Goal: Complete application form: Complete application form

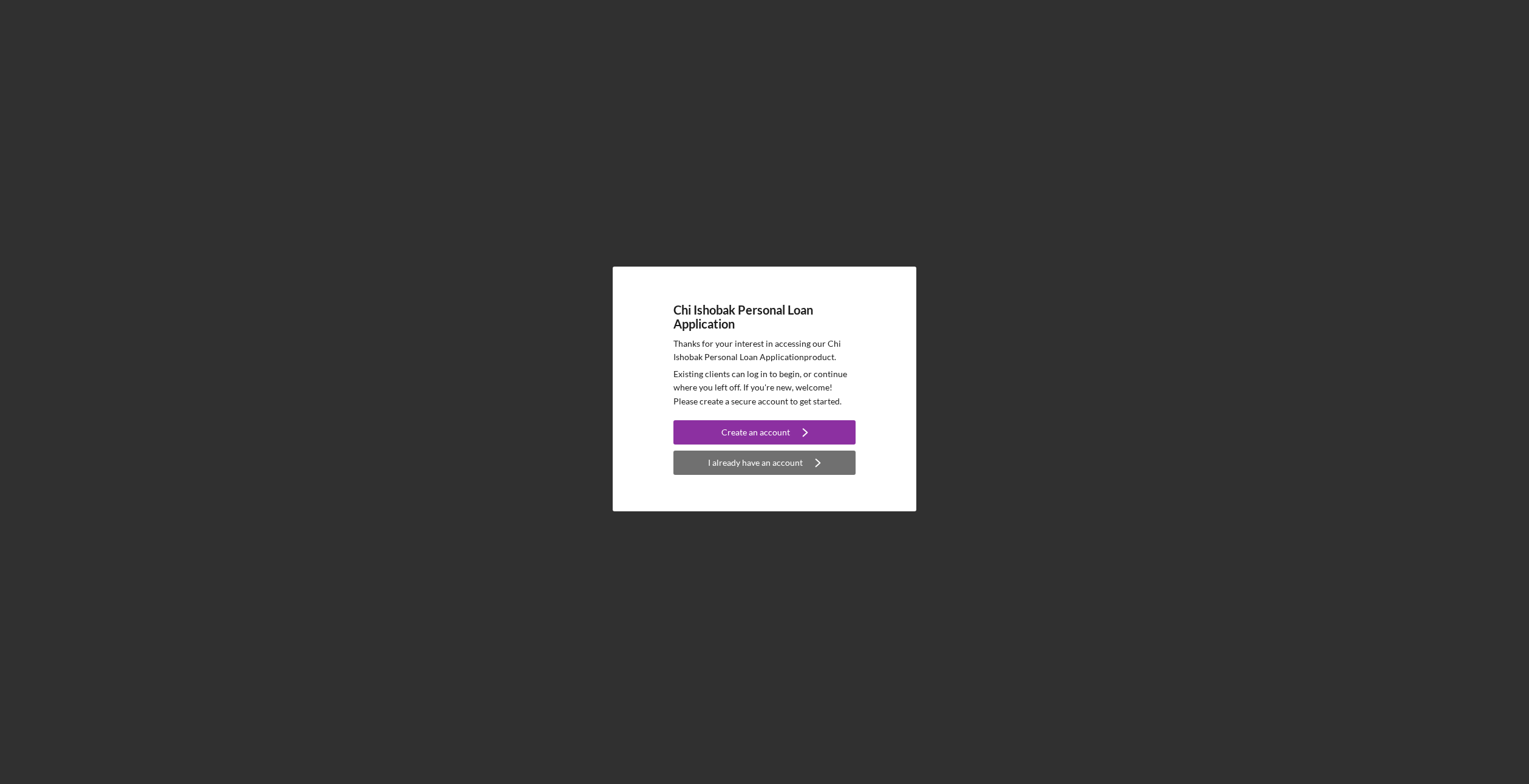
click at [782, 462] on div "I already have an account" at bounding box center [755, 462] width 95 height 24
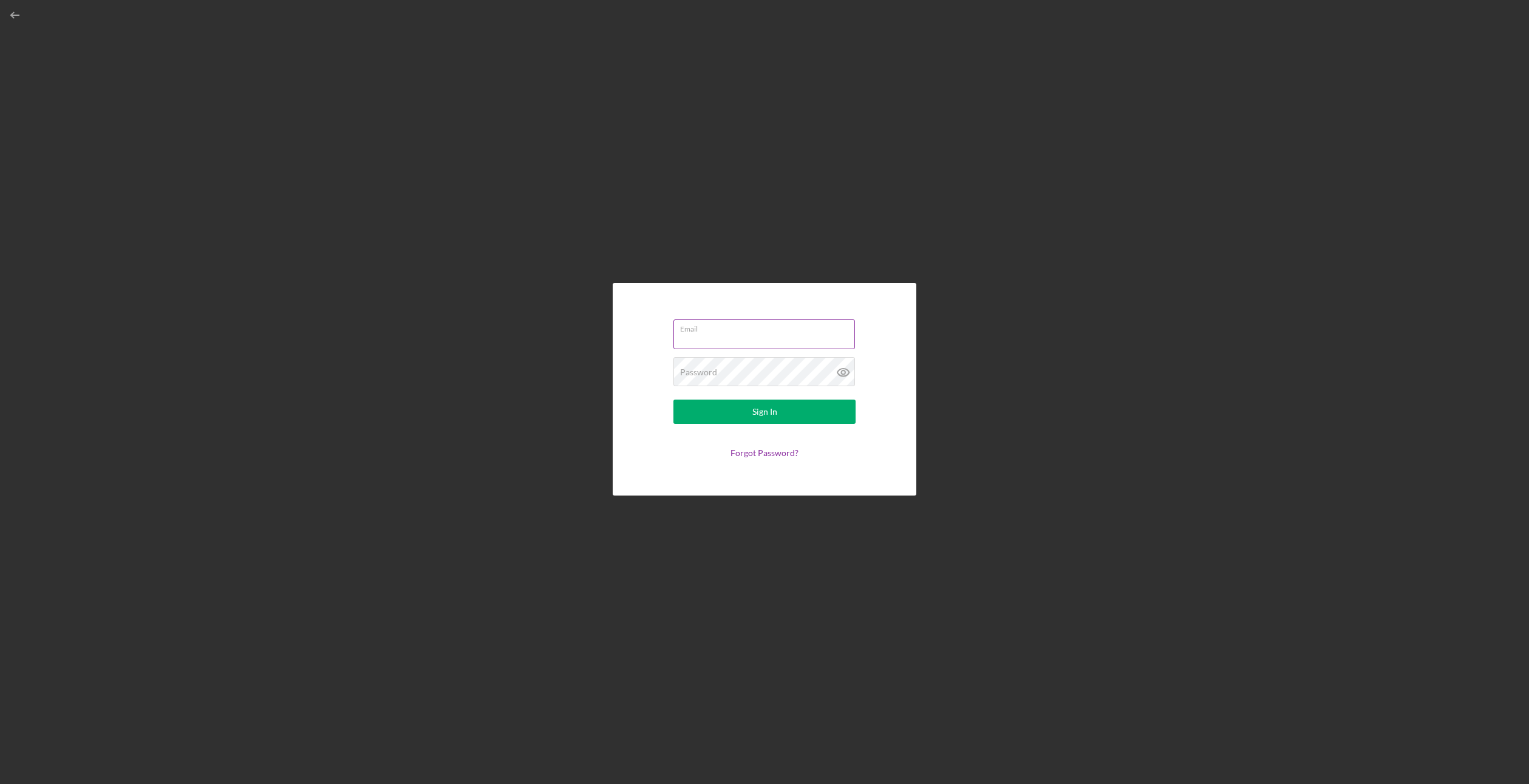
click at [743, 329] on div "Email" at bounding box center [764, 334] width 183 height 30
click at [743, 329] on div "Email Required" at bounding box center [764, 335] width 183 height 36
type input "[EMAIL_ADDRESS][DOMAIN_NAME]"
click at [739, 372] on div "Password Required" at bounding box center [764, 372] width 183 height 30
click at [673, 399] on button "Sign In" at bounding box center [764, 411] width 183 height 24
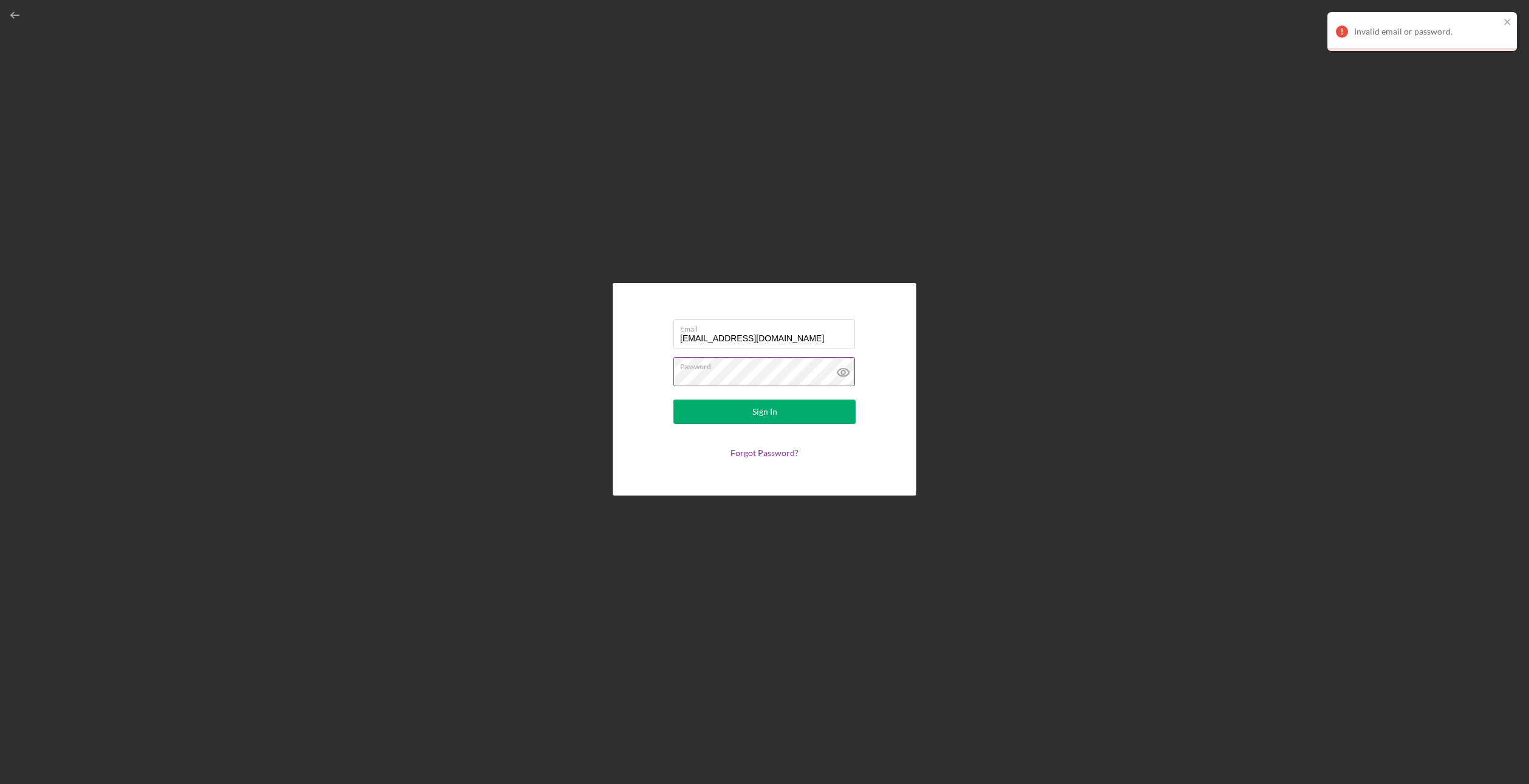
click at [673, 399] on button "Sign In" at bounding box center [764, 411] width 183 height 24
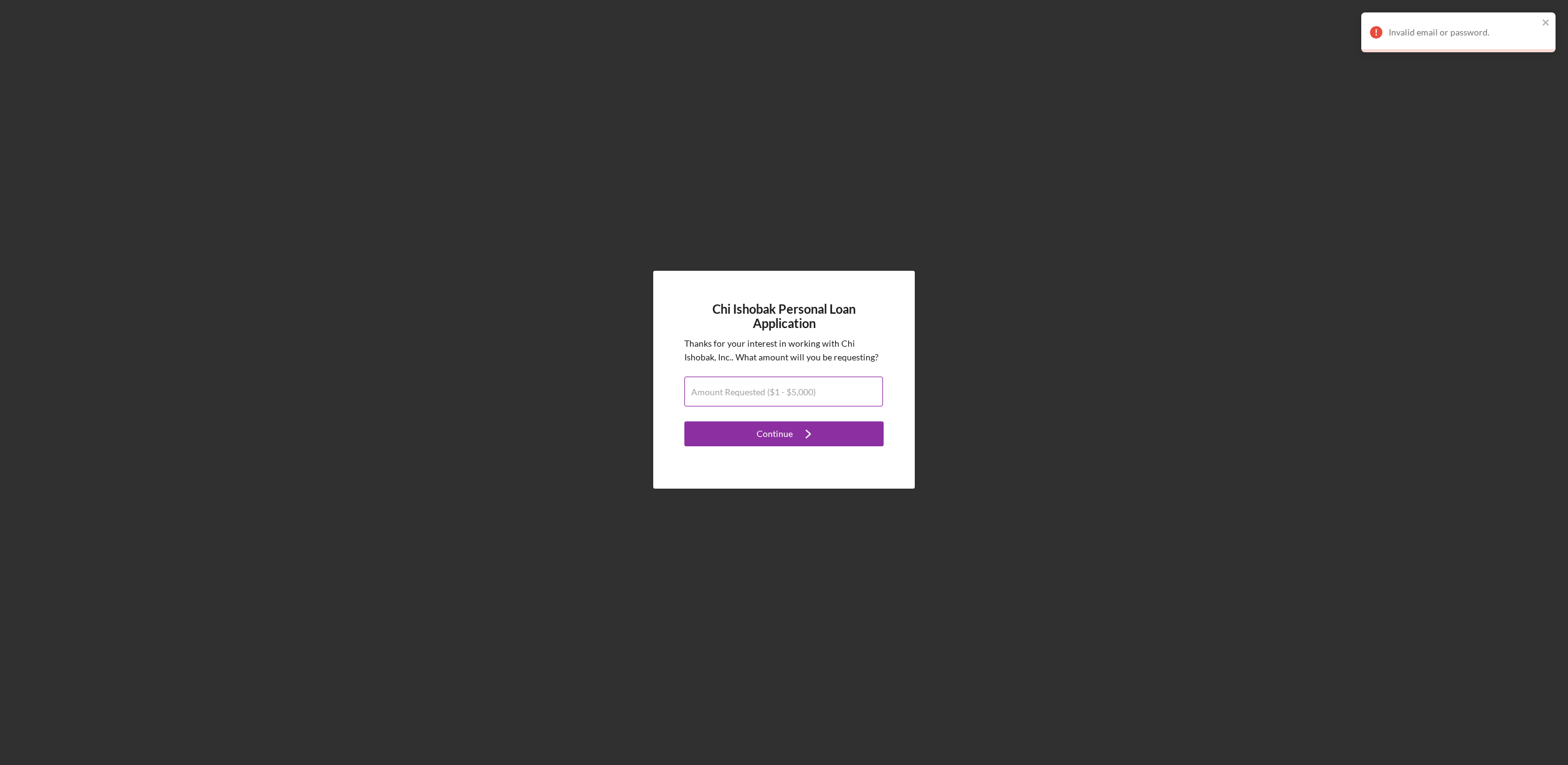
click at [779, 391] on label "Amount Requested ($1 - $5,000)" at bounding box center [753, 392] width 124 height 10
click at [779, 391] on input "Amount Requested ($1 - $5,000)" at bounding box center [783, 392] width 199 height 30
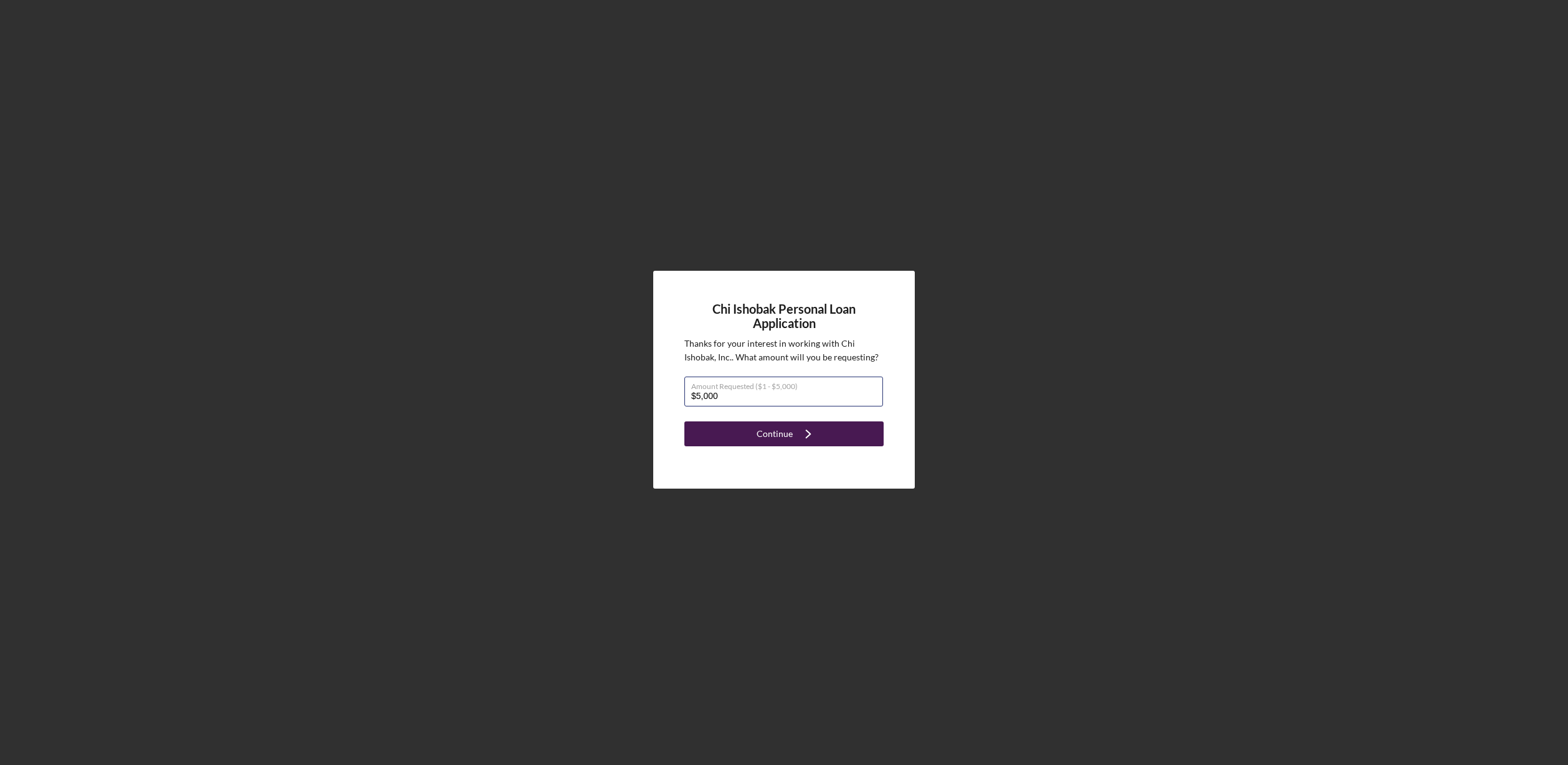
type input "$5,000"
click at [803, 435] on icon "Icon/Navigate" at bounding box center [808, 433] width 31 height 31
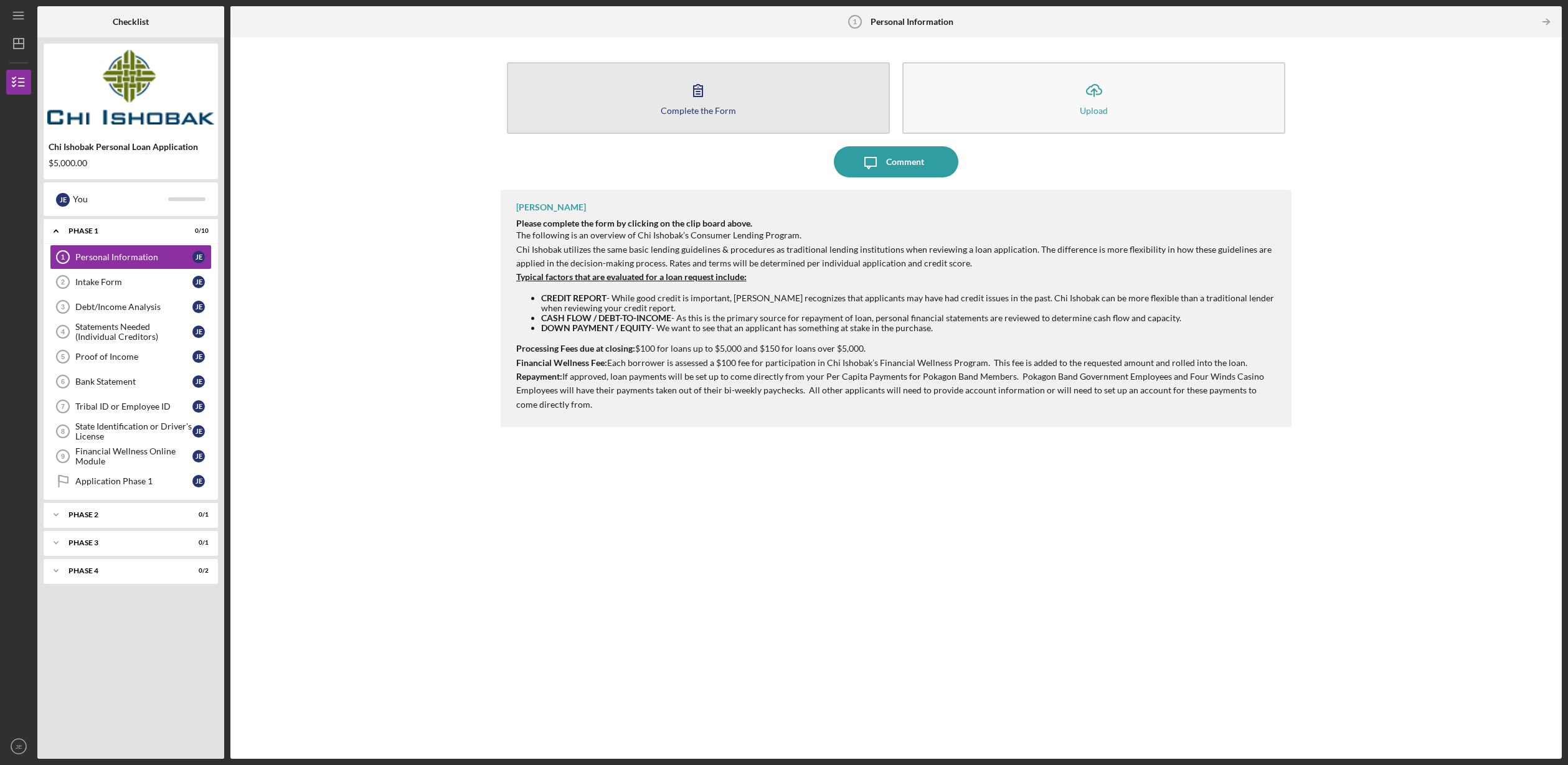
click at [694, 98] on icon "button" at bounding box center [697, 90] width 31 height 31
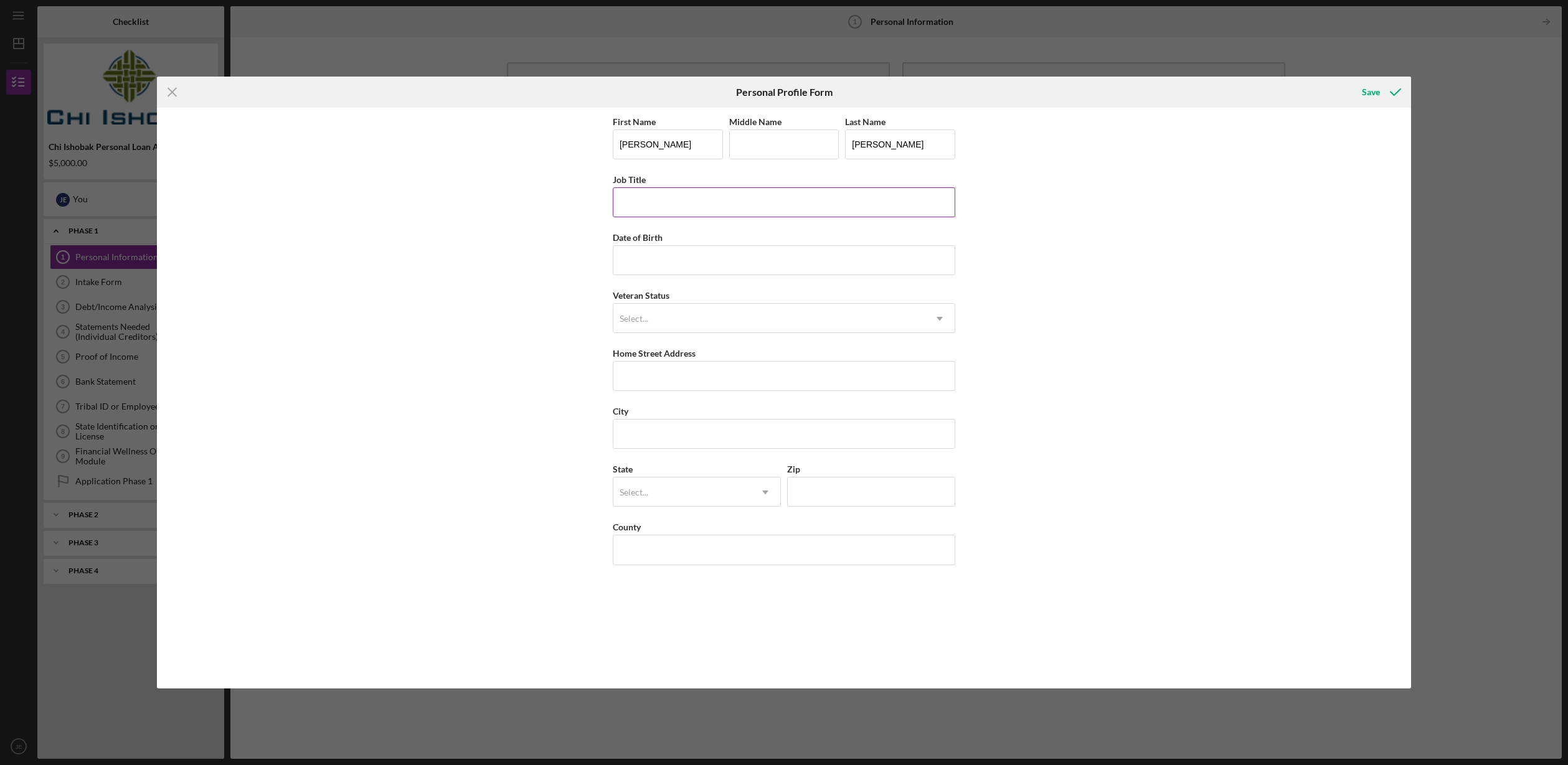
click at [710, 199] on input "Job Title" at bounding box center [784, 202] width 343 height 30
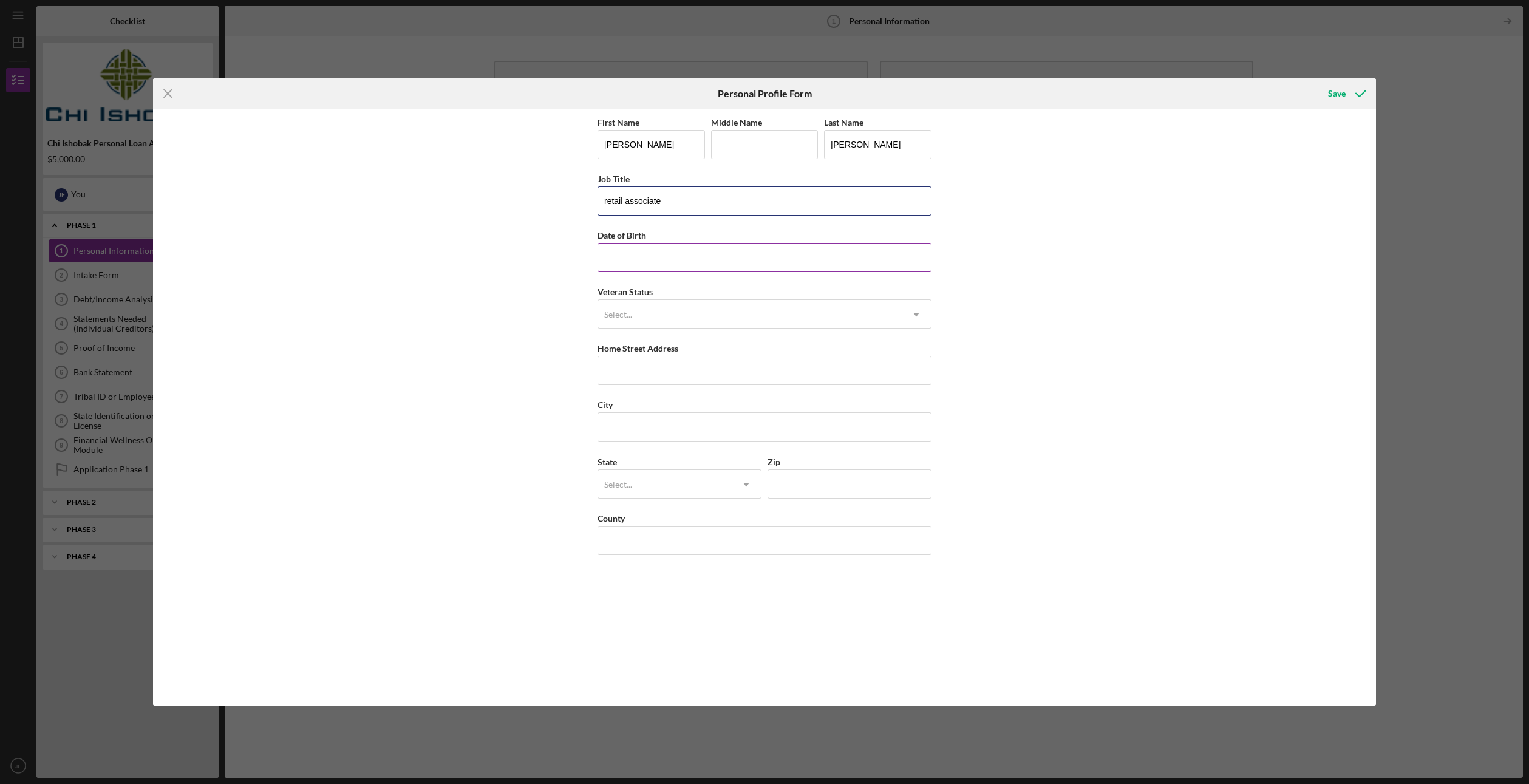
type input "retail associate"
click at [661, 255] on input "Date of Birth" at bounding box center [764, 257] width 334 height 29
type input "[DATE]"
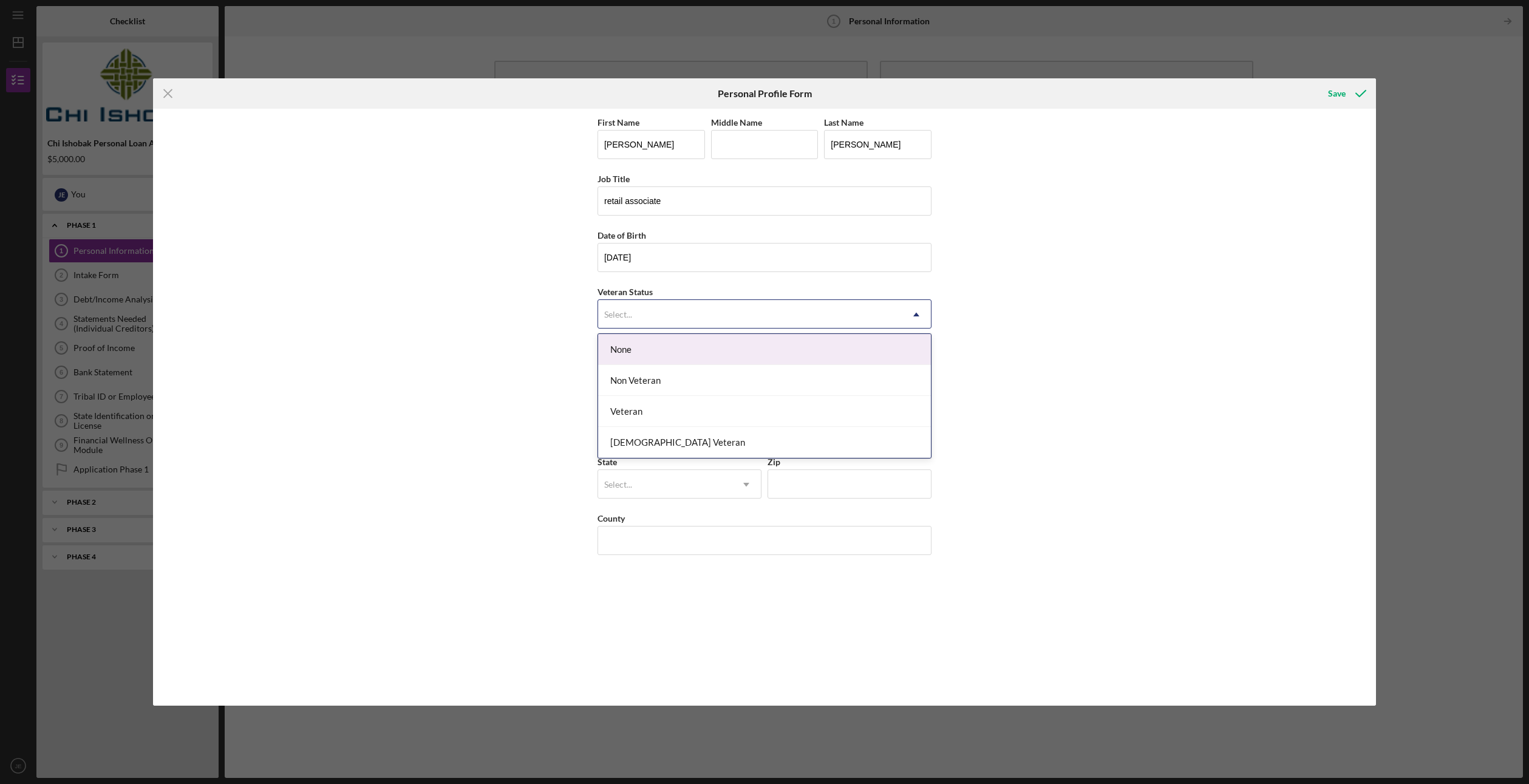
click at [659, 305] on div "Select..." at bounding box center [750, 314] width 304 height 28
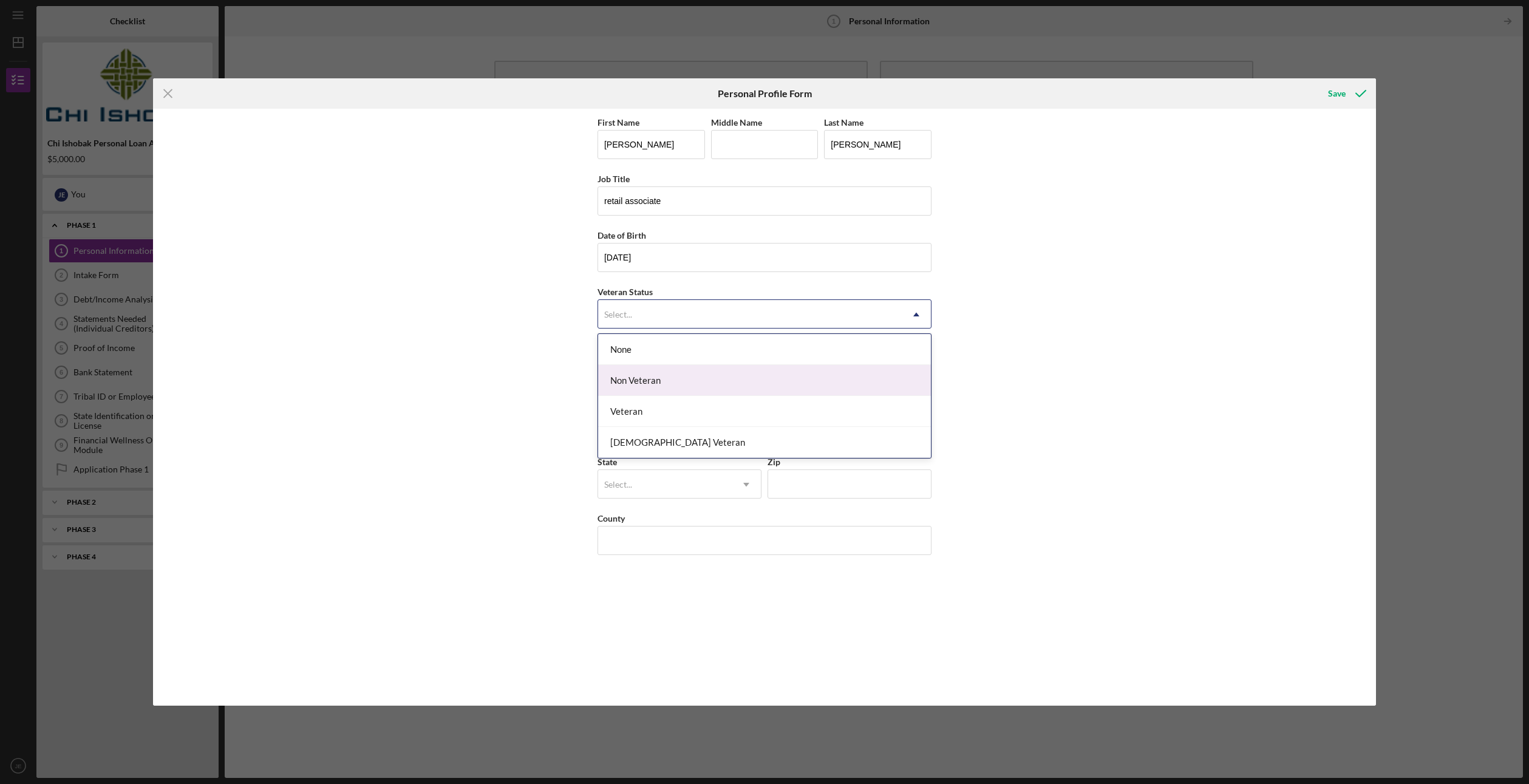
click at [639, 349] on div "None" at bounding box center [764, 349] width 332 height 31
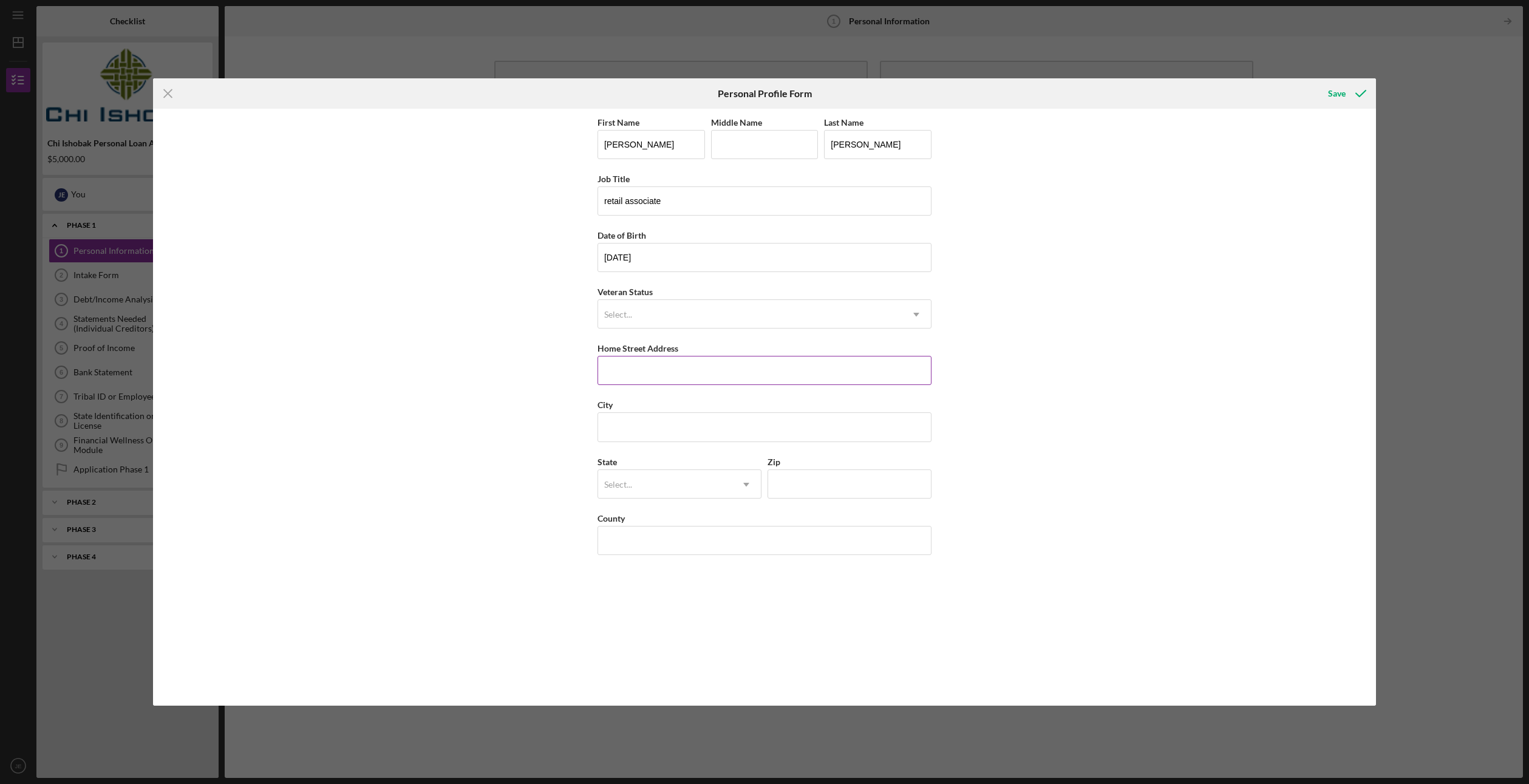
click at [638, 367] on input "Home Street Address" at bounding box center [764, 370] width 334 height 29
type input "[STREET_ADDRESS]"
click at [633, 424] on input "City" at bounding box center [764, 427] width 334 height 29
type input "[GEOGRAPHIC_DATA]"
click at [642, 483] on div "Select..." at bounding box center [665, 485] width 133 height 28
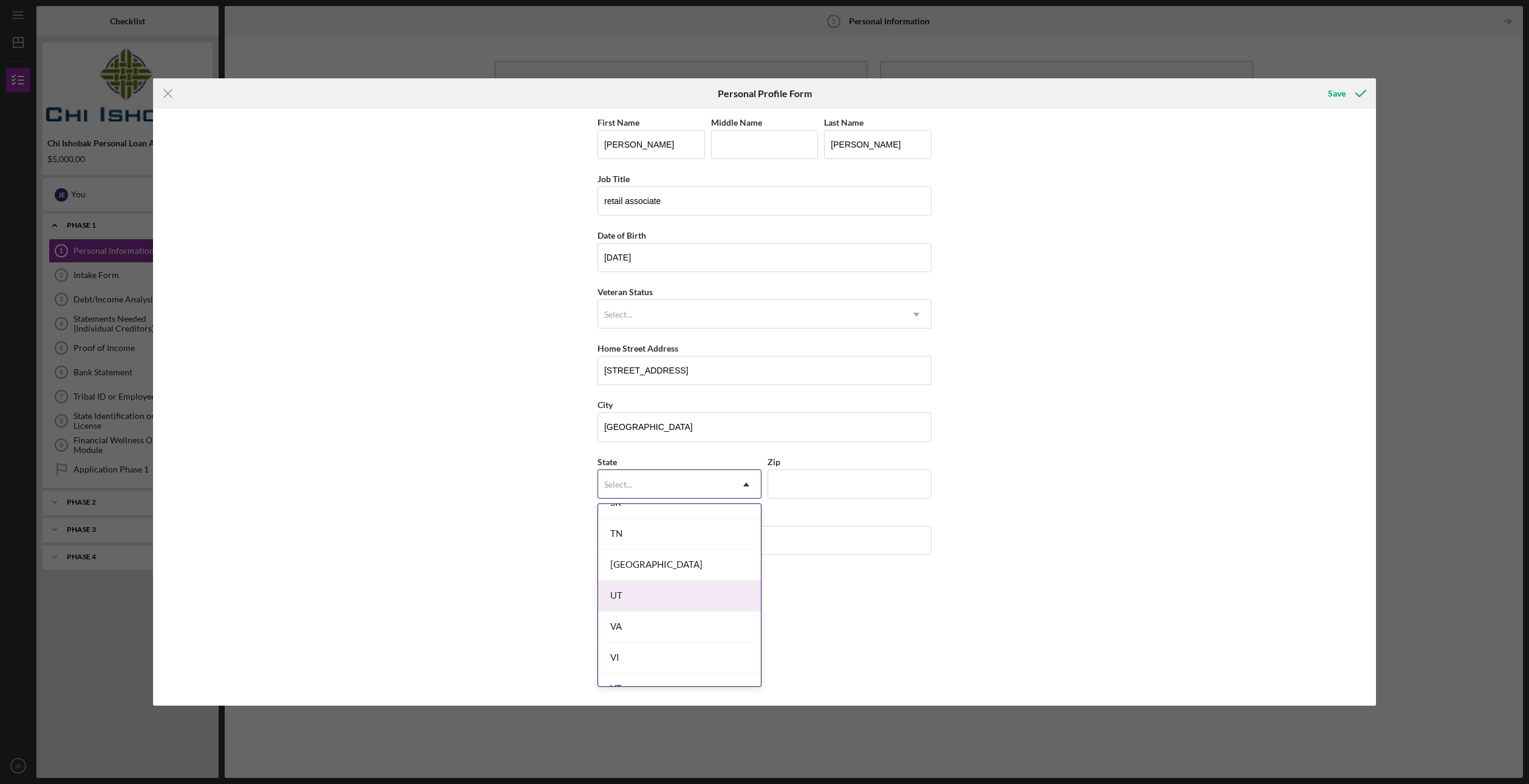
scroll to position [1989, 0]
click at [636, 547] on div "TN" at bounding box center [679, 543] width 163 height 31
click at [788, 484] on input "Zip" at bounding box center [849, 484] width 164 height 29
type input "38133"
click at [716, 533] on input "County" at bounding box center [764, 540] width 334 height 29
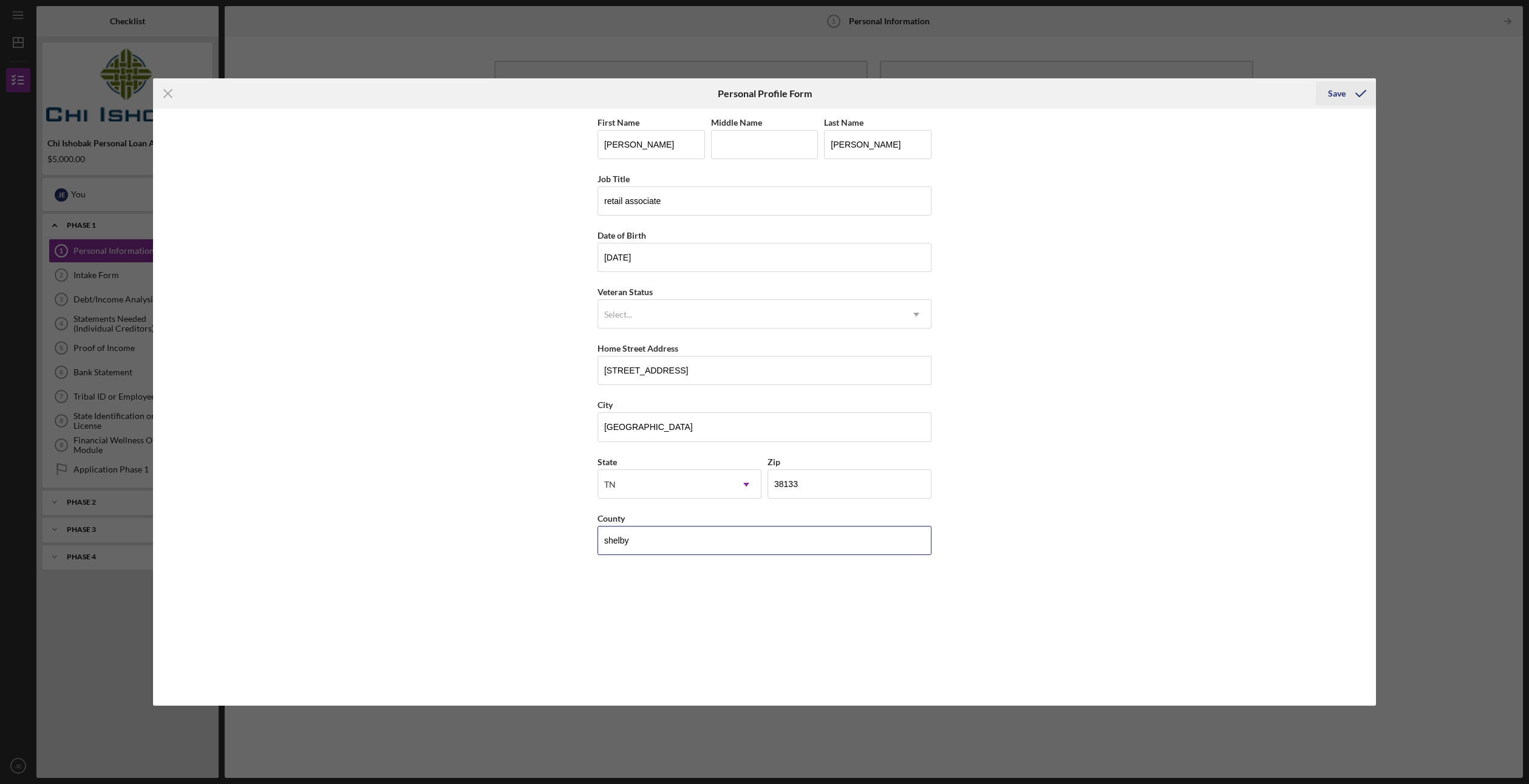
type input "shelby"
click at [1346, 91] on icon "submit" at bounding box center [1360, 93] width 30 height 30
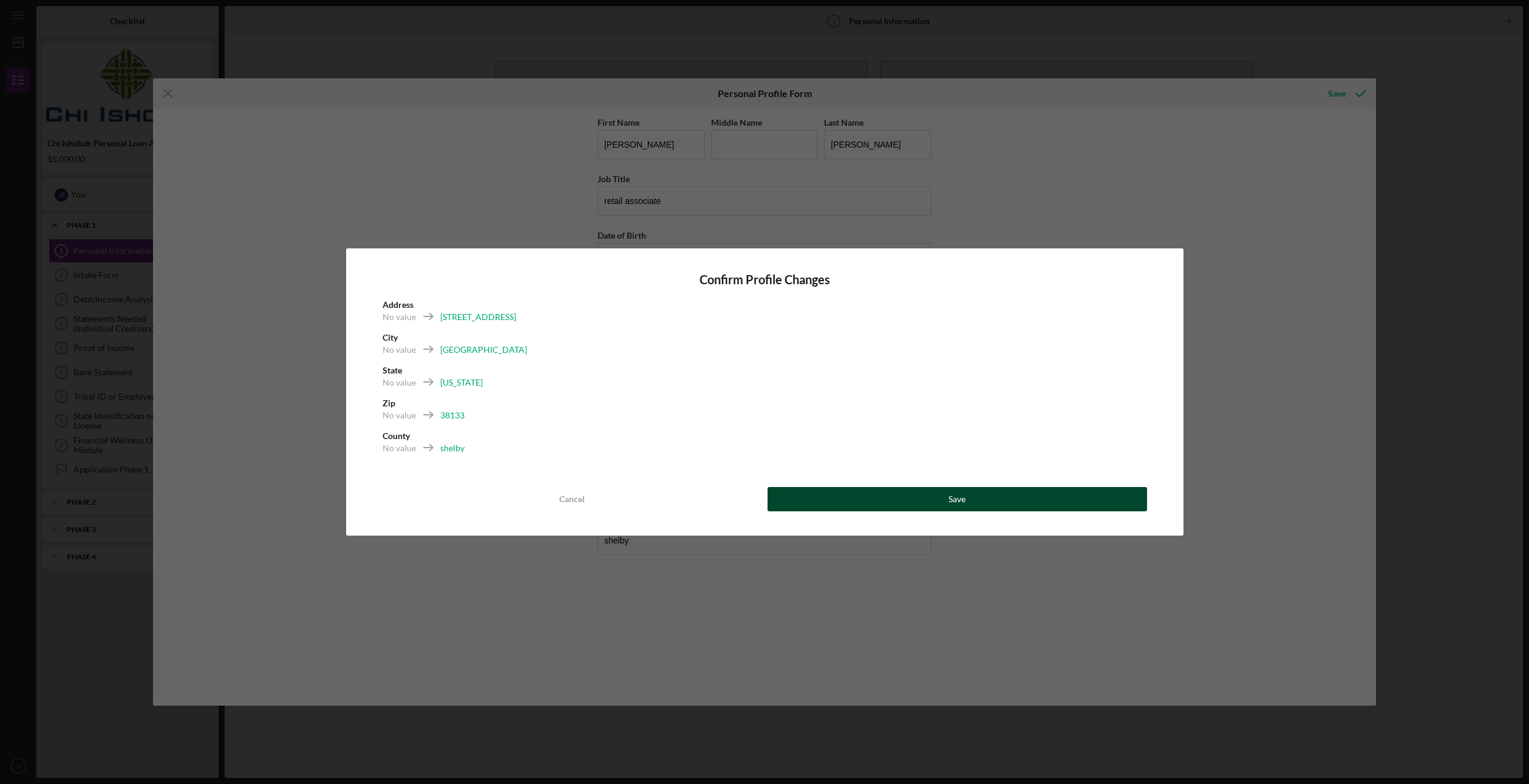
click at [893, 491] on button "Save" at bounding box center [956, 499] width 380 height 24
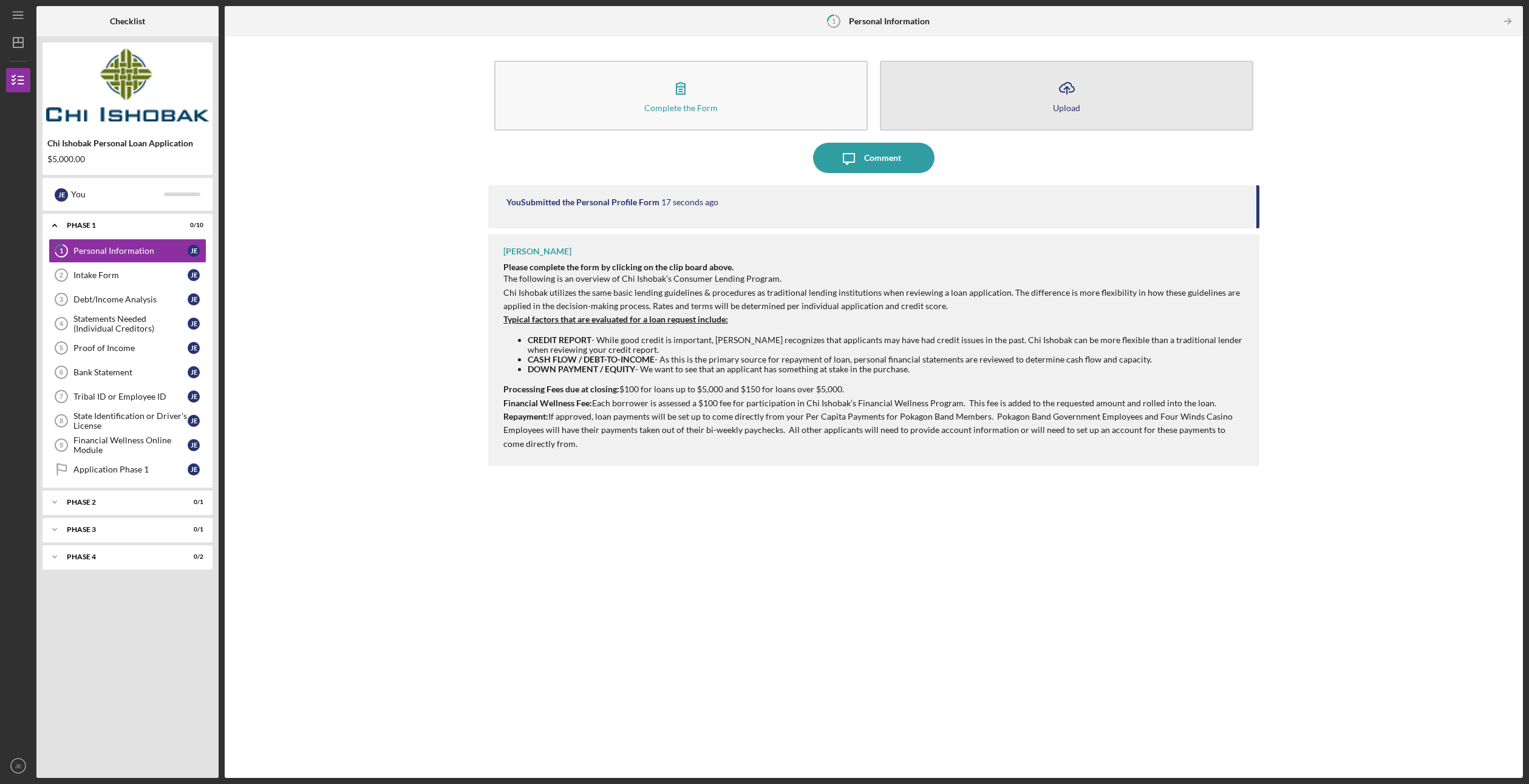
click at [1079, 94] on icon "Icon/Upload" at bounding box center [1067, 88] width 30 height 30
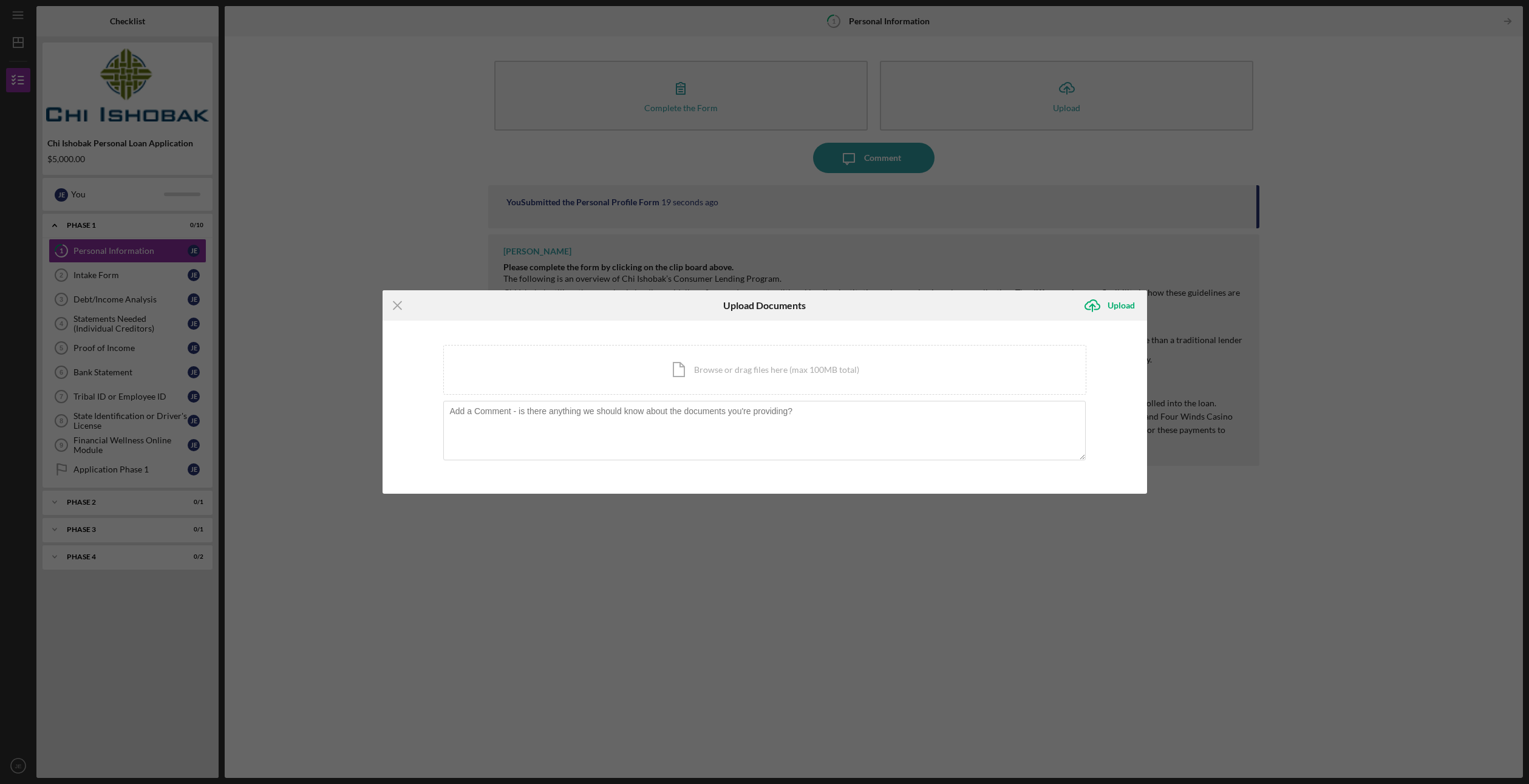
drag, startPoint x: 1120, startPoint y: 305, endPoint x: 1124, endPoint y: 209, distance: 96.1
click at [1124, 209] on div "Icon/Menu Close Upload Documents Icon/Upload Upload You're uploading documents …" at bounding box center [764, 392] width 1529 height 784
click at [393, 307] on icon "Icon/Menu Close" at bounding box center [397, 305] width 30 height 30
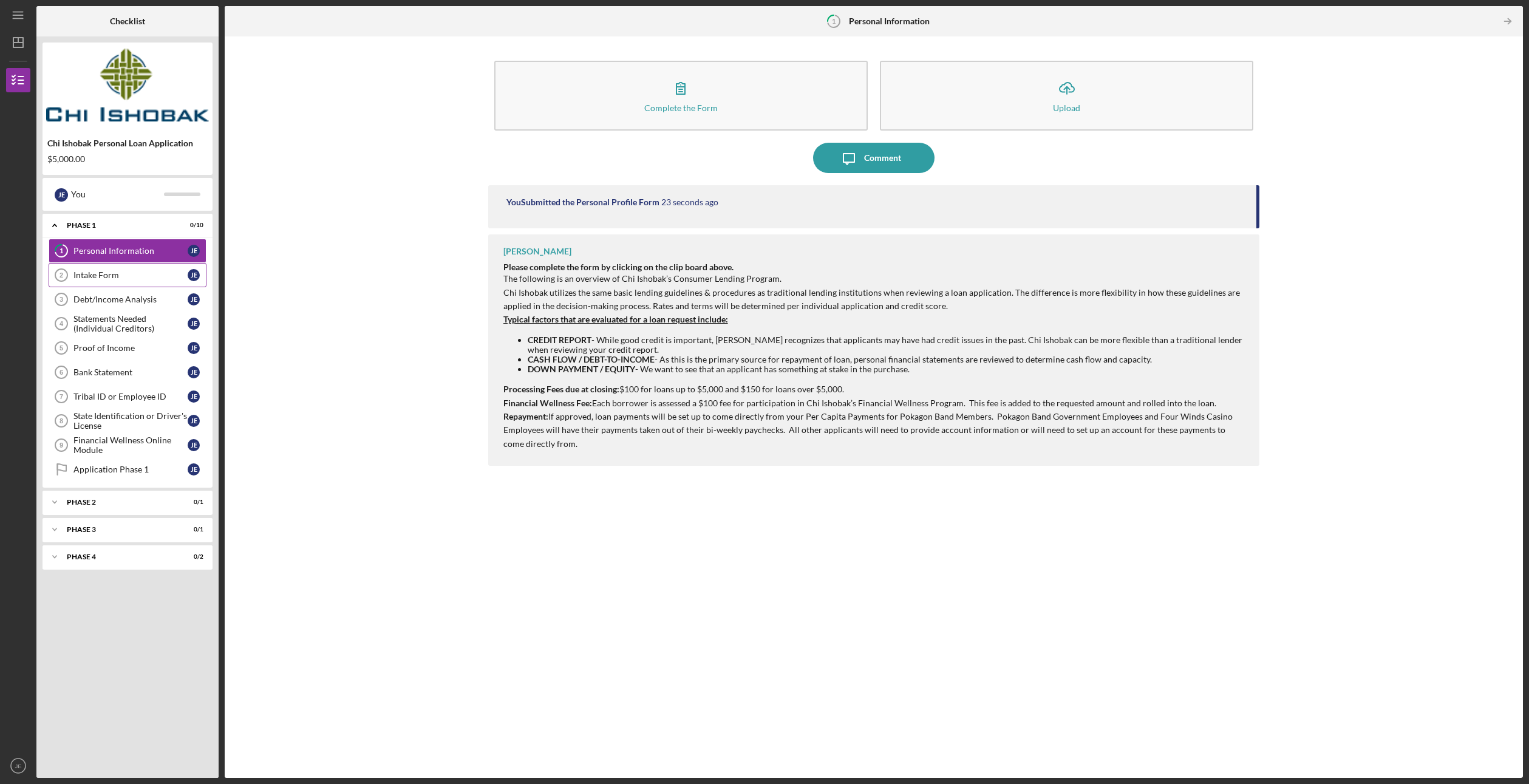
click at [112, 281] on link "Intake Form 2 Intake Form [PERSON_NAME]" at bounding box center [127, 275] width 158 height 24
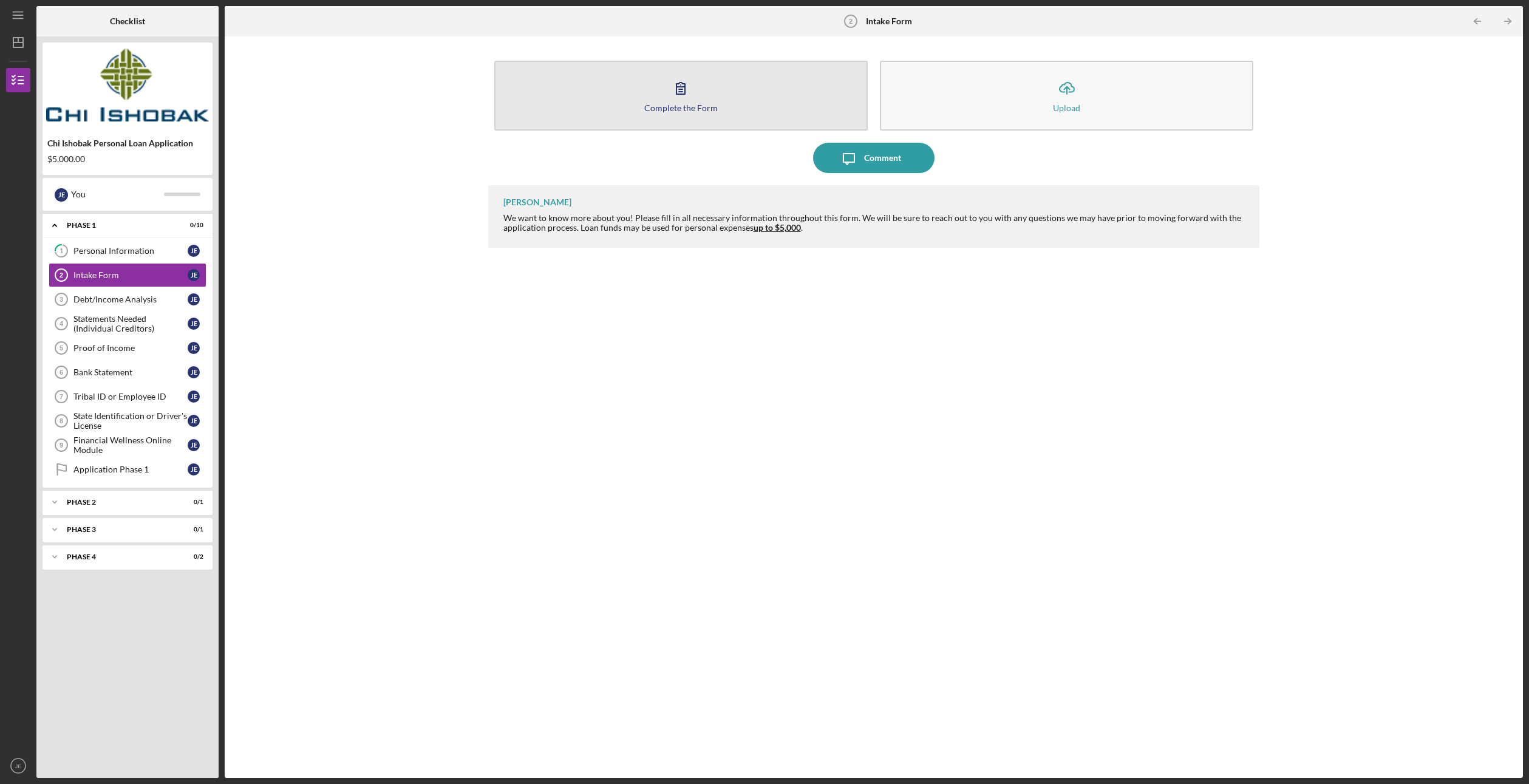
click at [681, 111] on div "Complete the Form" at bounding box center [680, 108] width 73 height 9
click at [697, 112] on button "Complete the Form Form" at bounding box center [681, 96] width 374 height 70
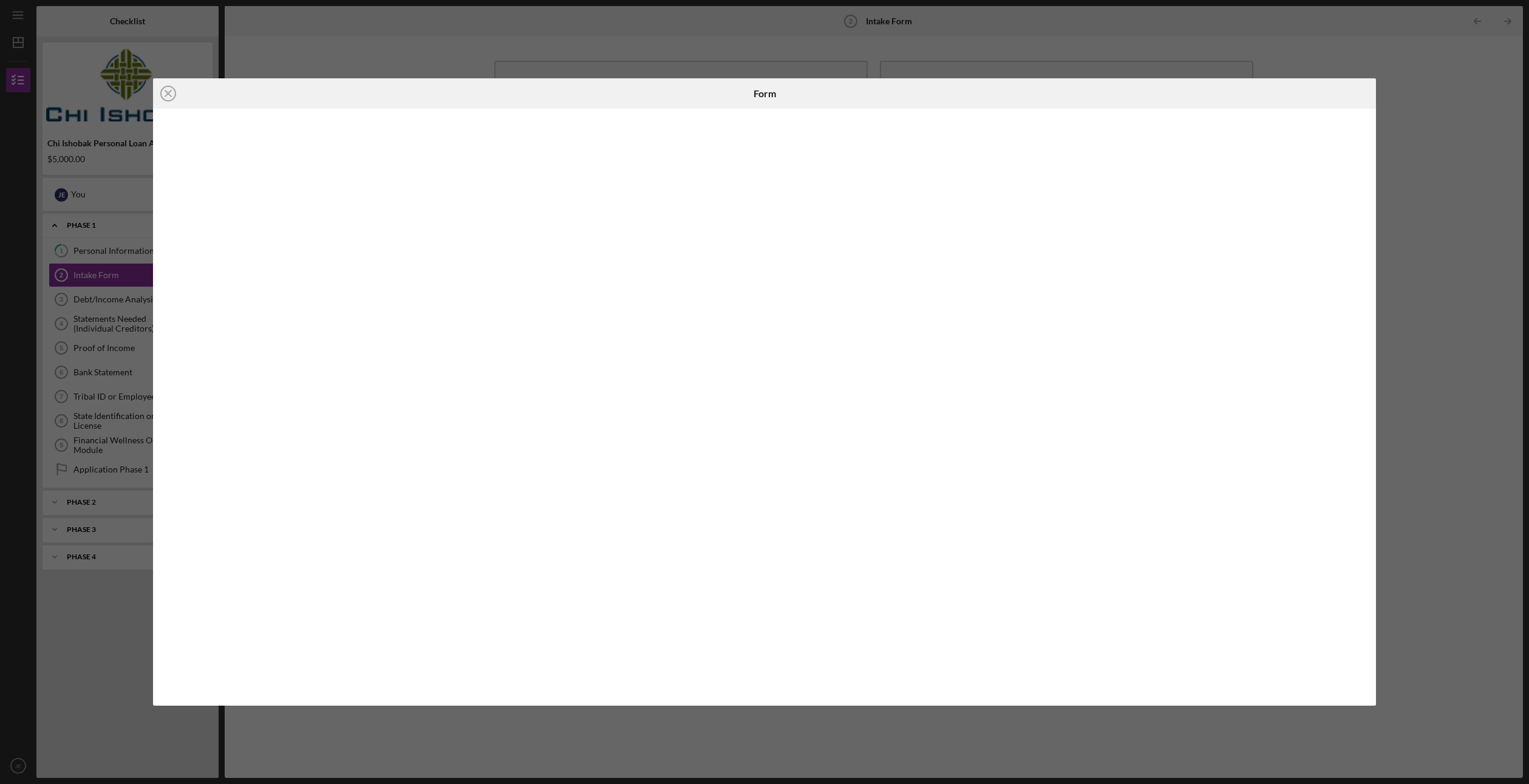
click at [772, 61] on div "Icon/Close Form" at bounding box center [764, 392] width 1529 height 784
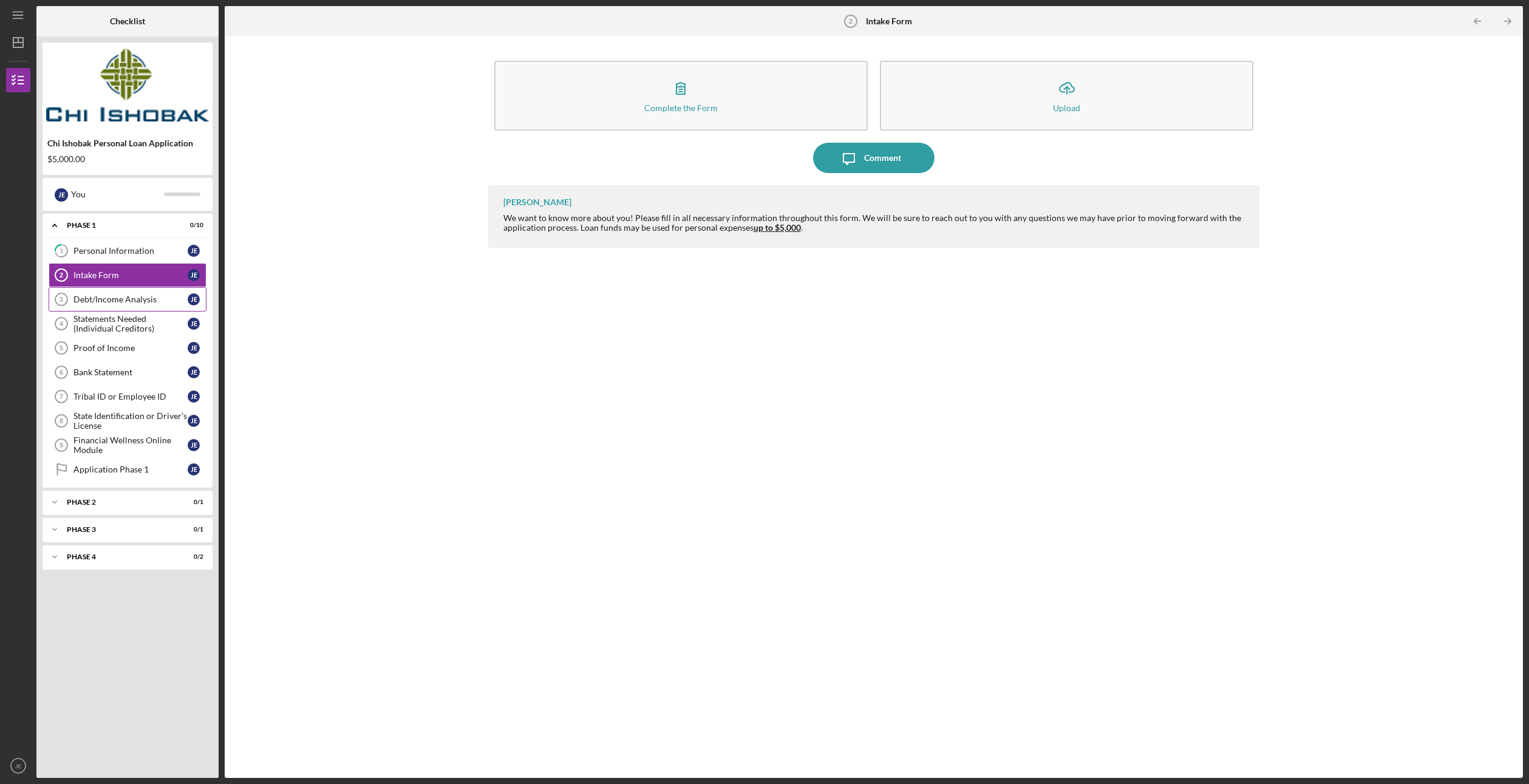
click at [160, 302] on div "Debt/Income Analysis" at bounding box center [130, 299] width 115 height 9
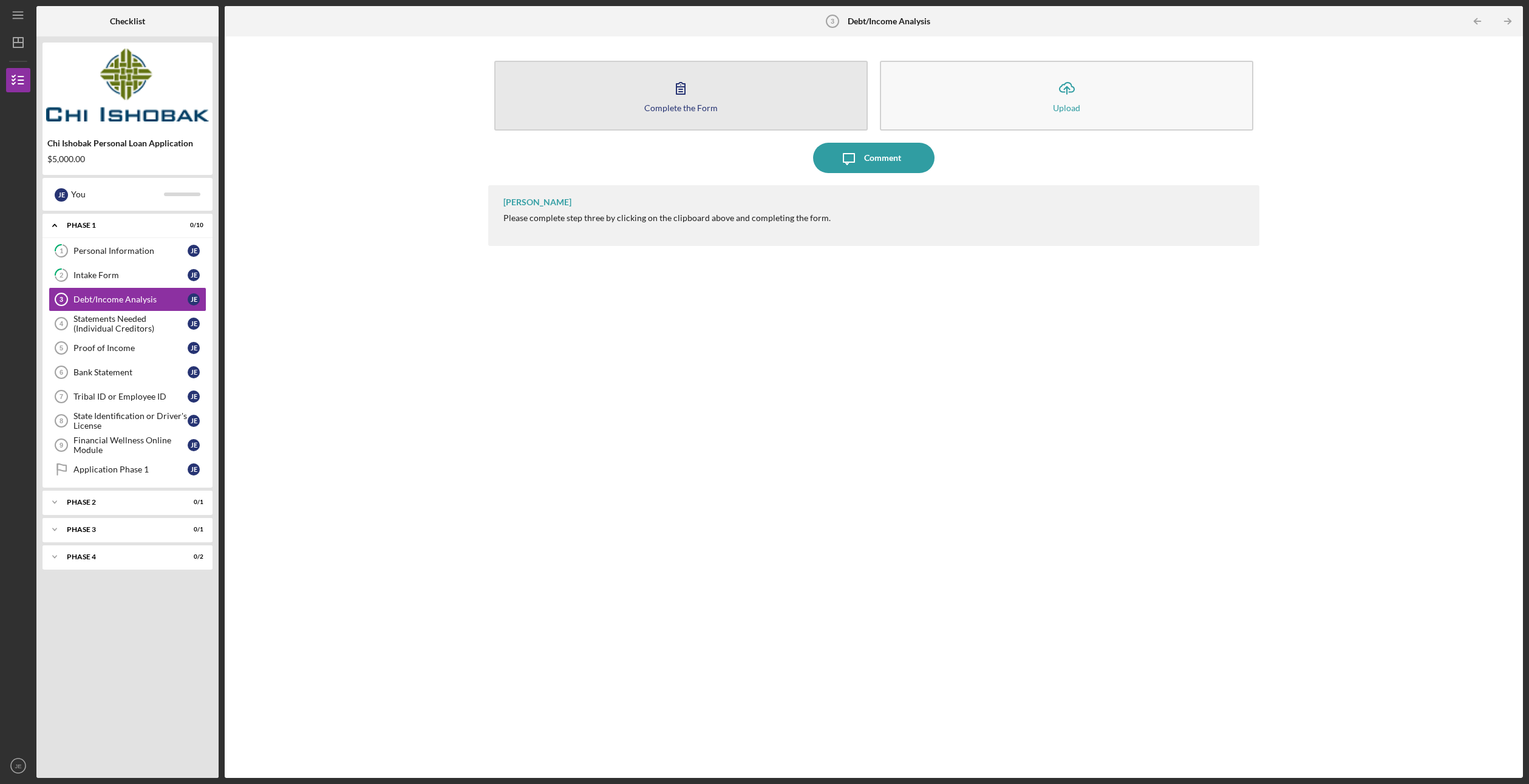
click at [646, 100] on button "Complete the Form Form" at bounding box center [681, 96] width 374 height 70
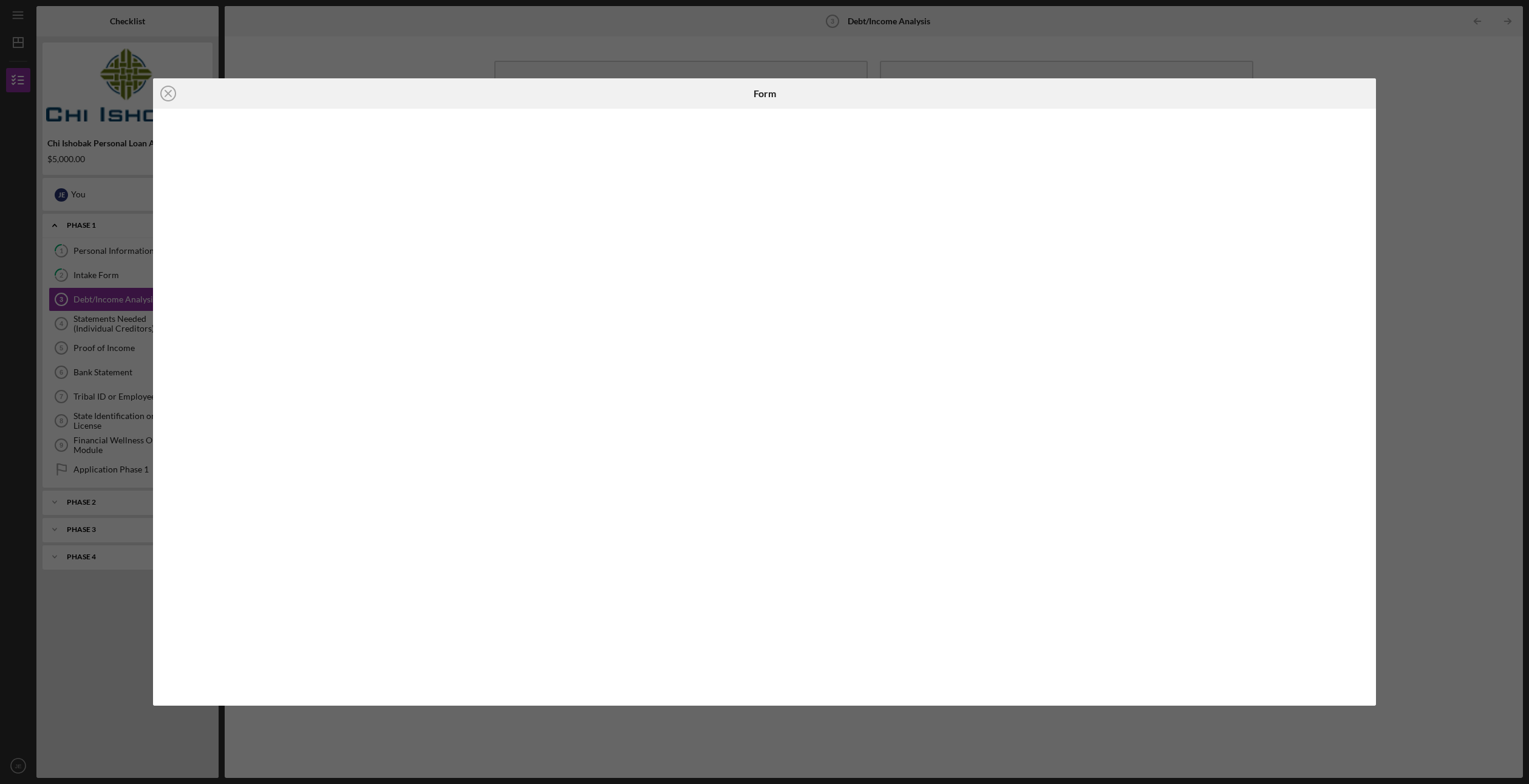
click at [1469, 152] on div "Icon/Close Form" at bounding box center [764, 392] width 1529 height 784
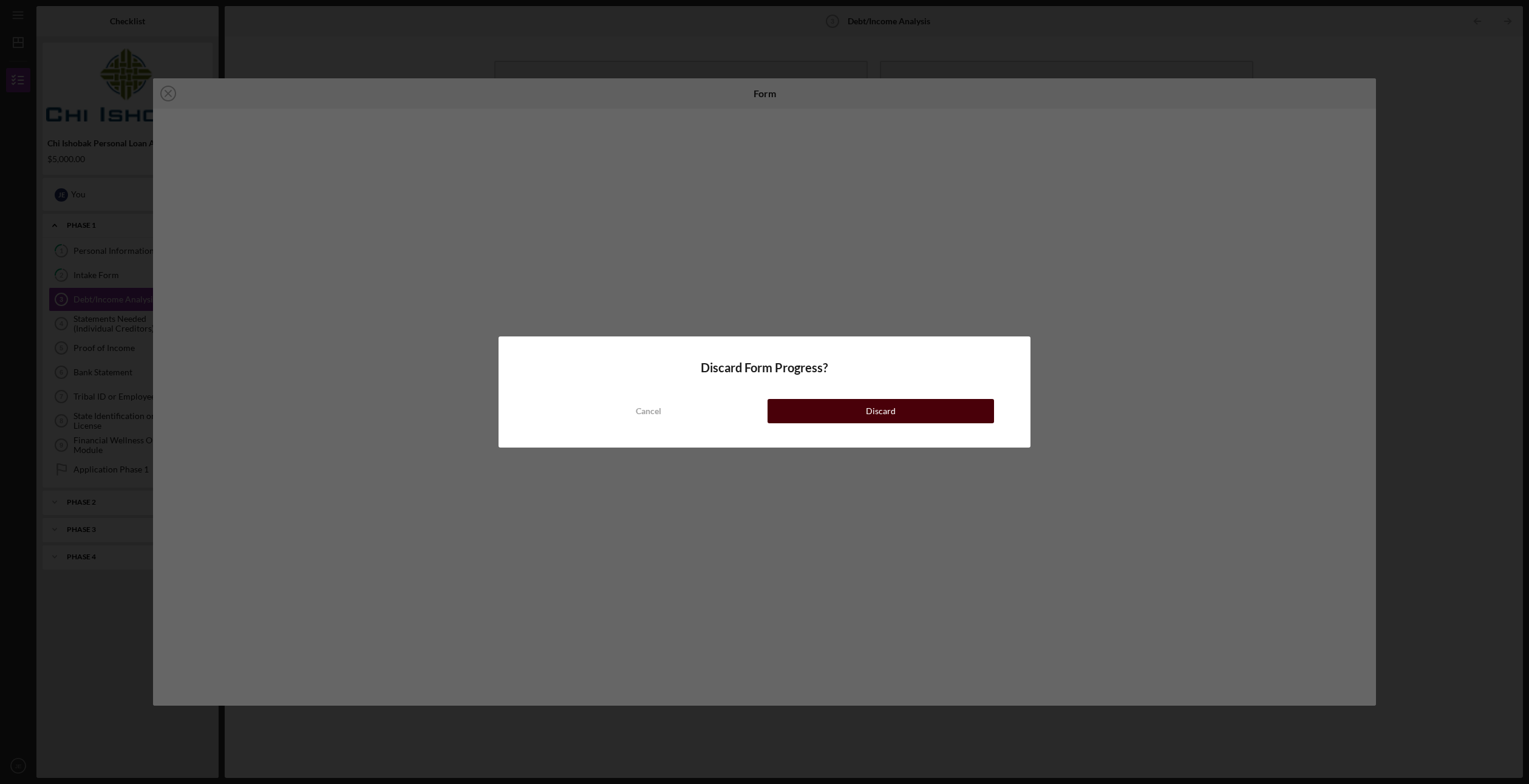
click at [805, 409] on button "Discard" at bounding box center [880, 411] width 226 height 24
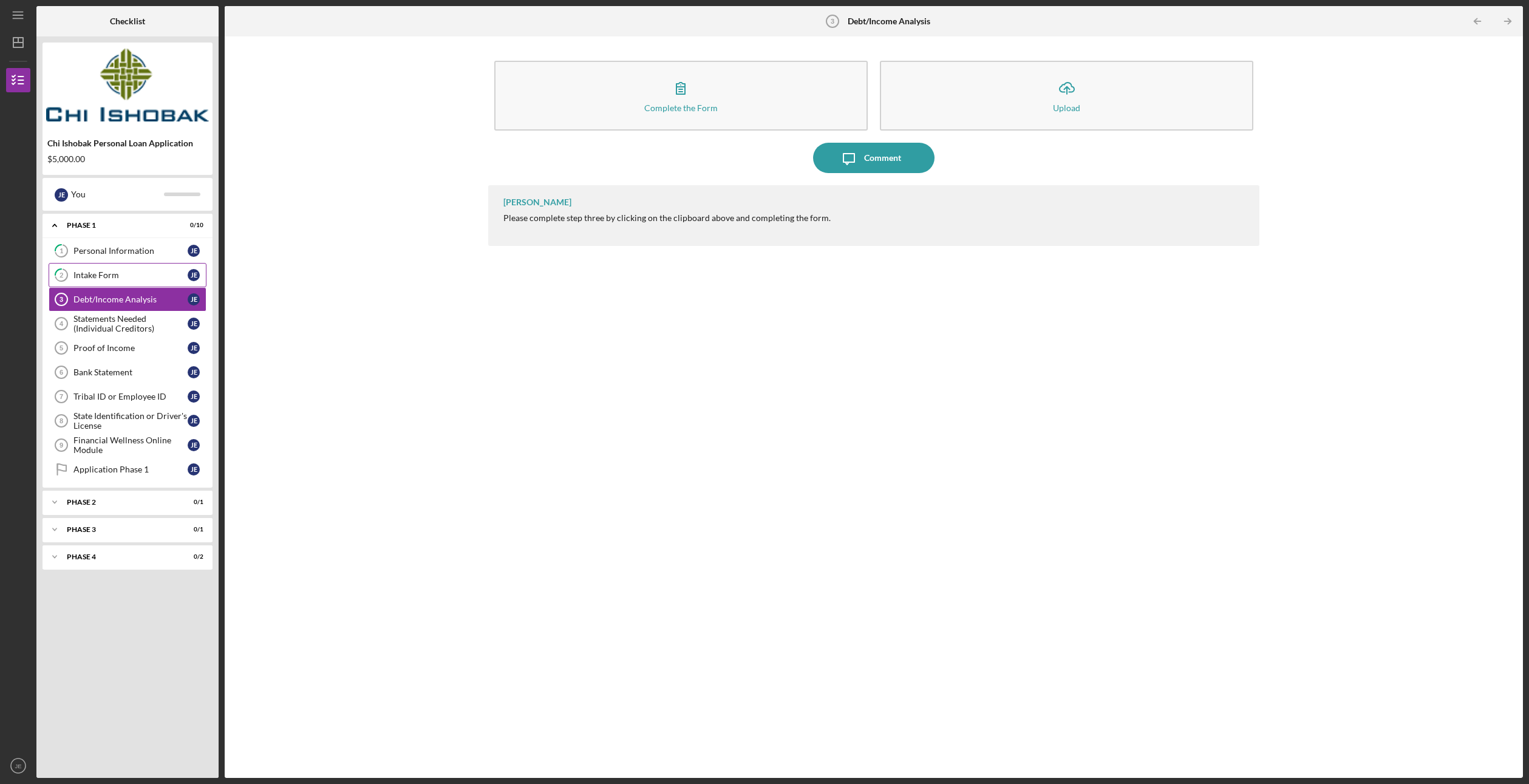
click at [63, 274] on tspan "2" at bounding box center [61, 275] width 3 height 8
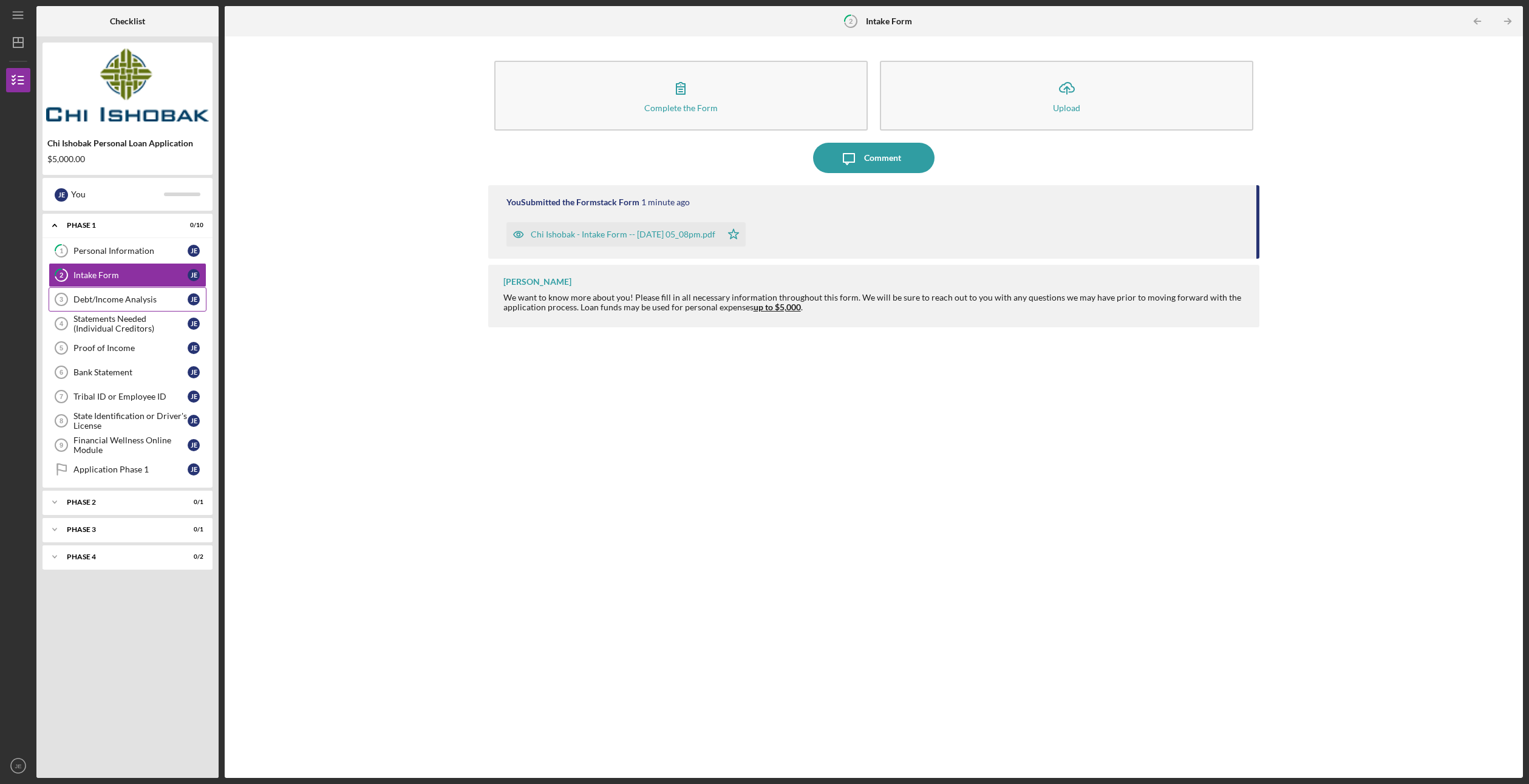
click at [147, 299] on div "Debt/Income Analysis" at bounding box center [130, 299] width 115 height 9
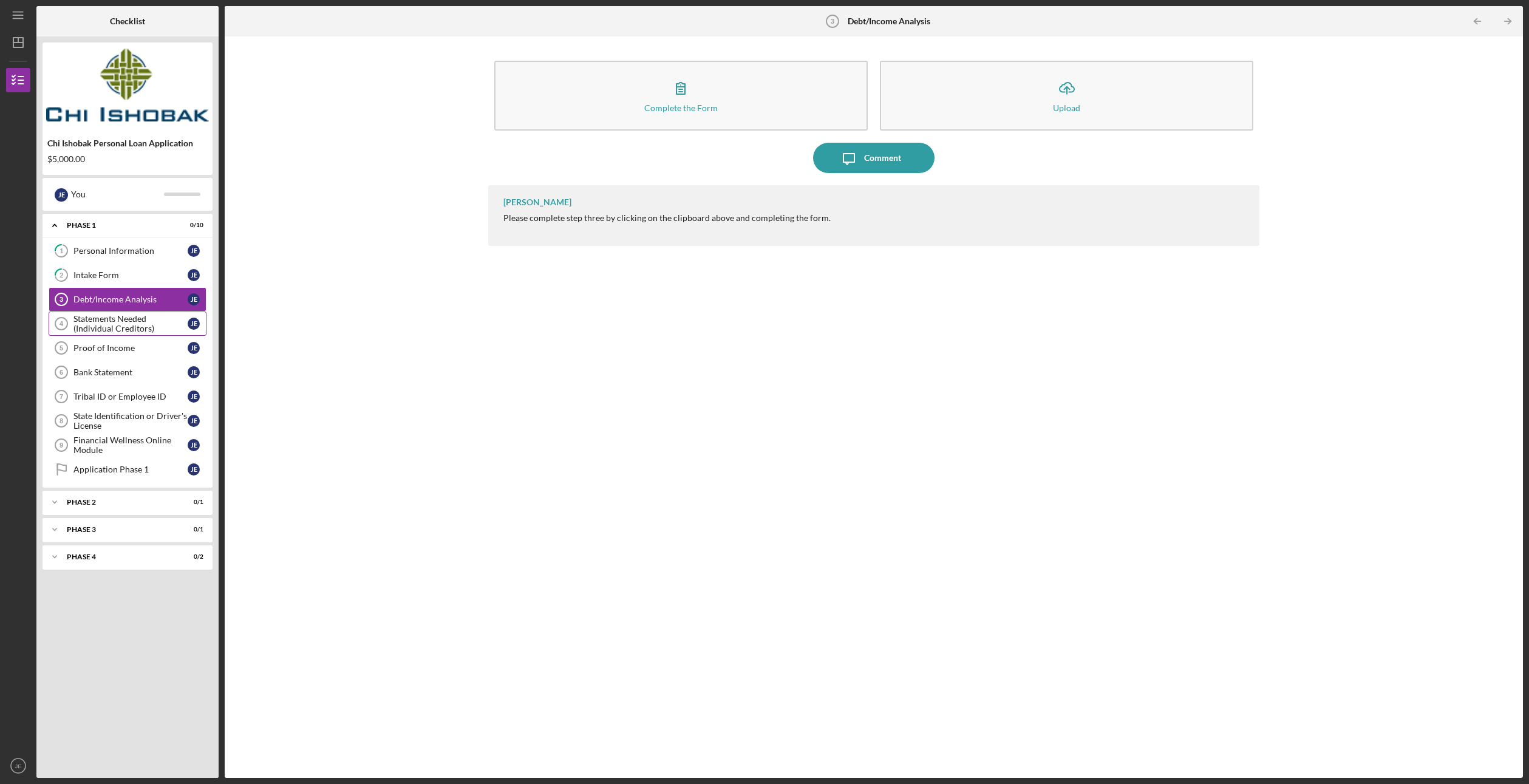
click at [143, 320] on div "Statements Needed (Individual Creditors)" at bounding box center [130, 324] width 115 height 20
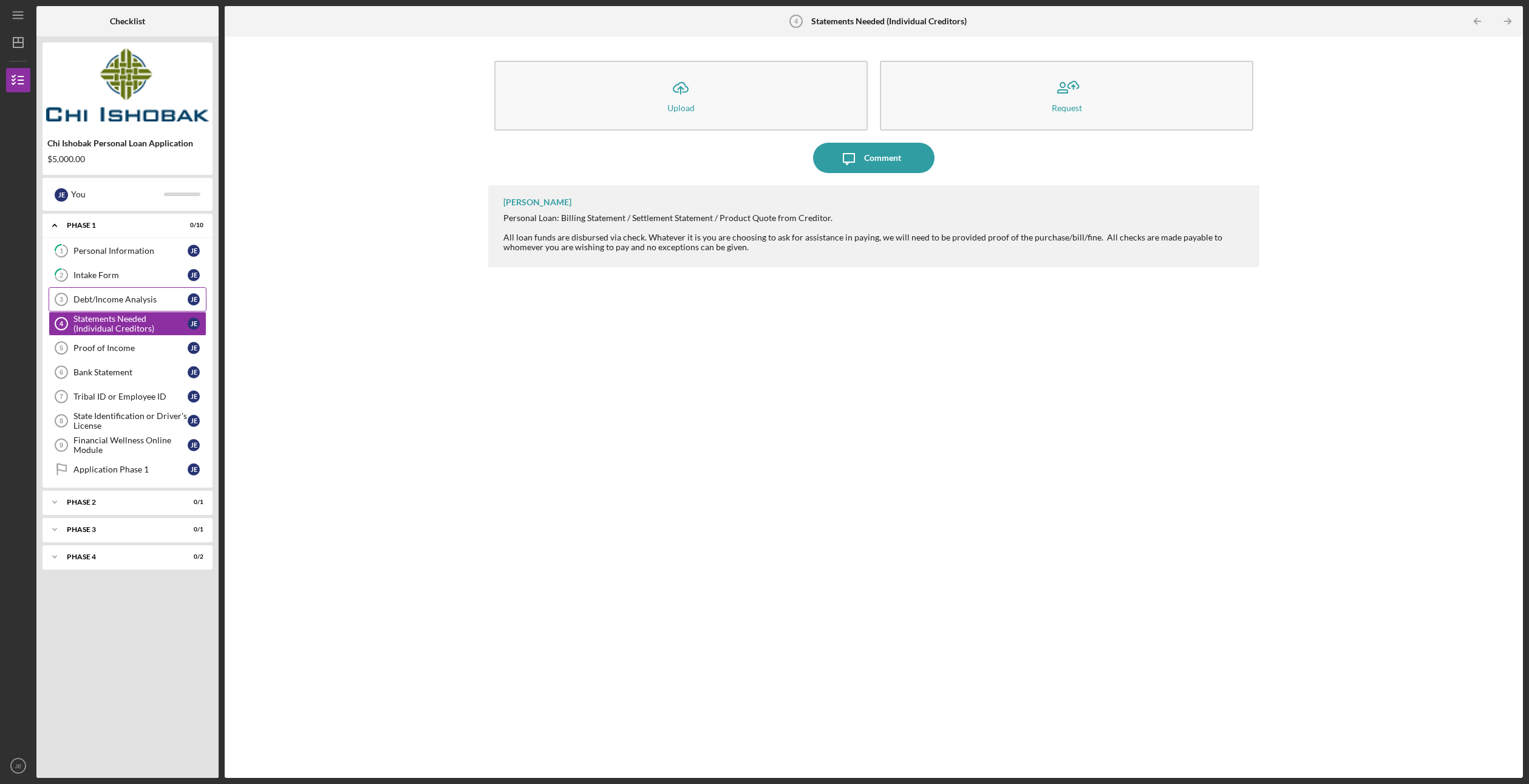
click at [123, 302] on div "Debt/Income Analysis" at bounding box center [130, 299] width 115 height 9
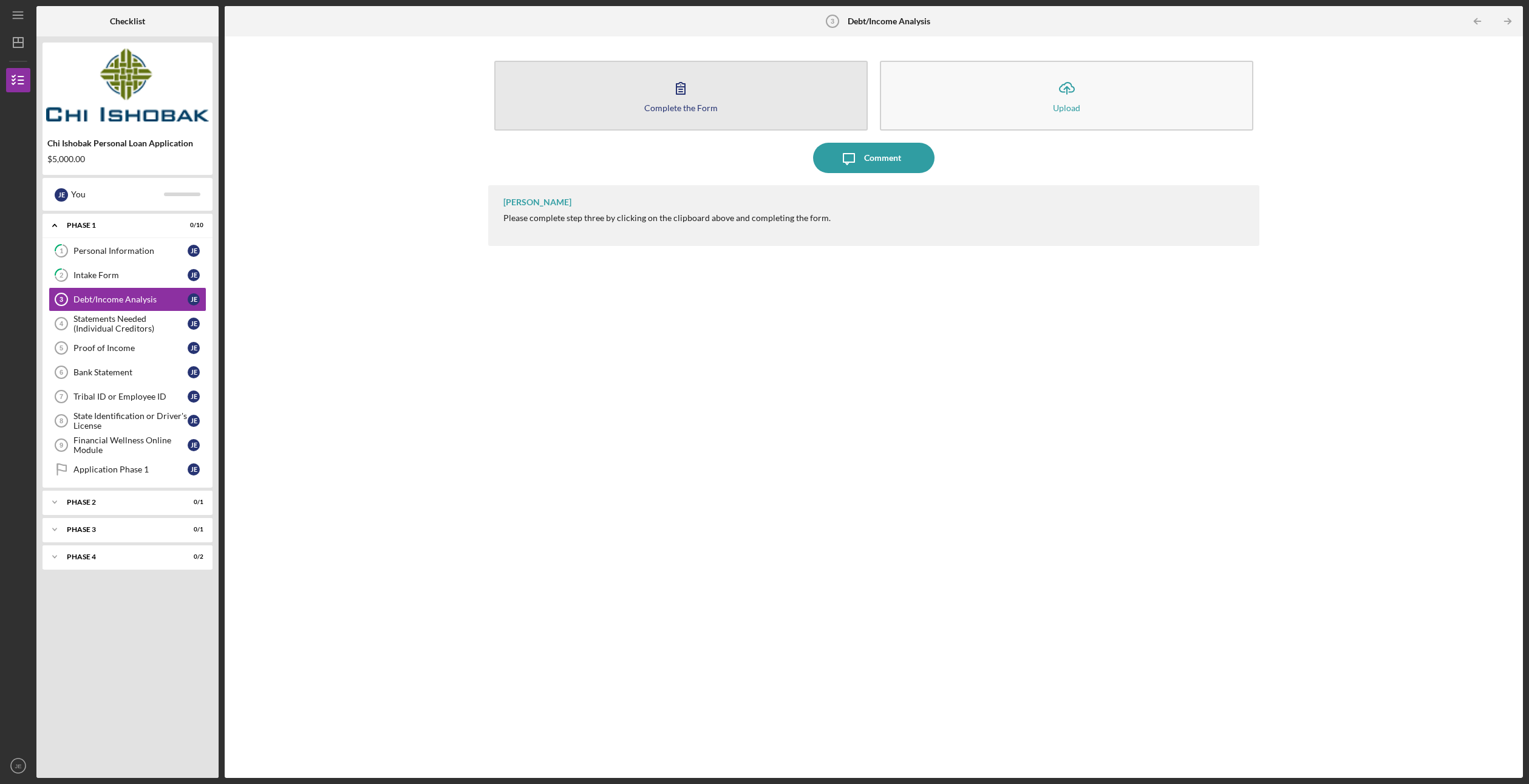
click at [699, 104] on div "Complete the Form" at bounding box center [680, 108] width 73 height 9
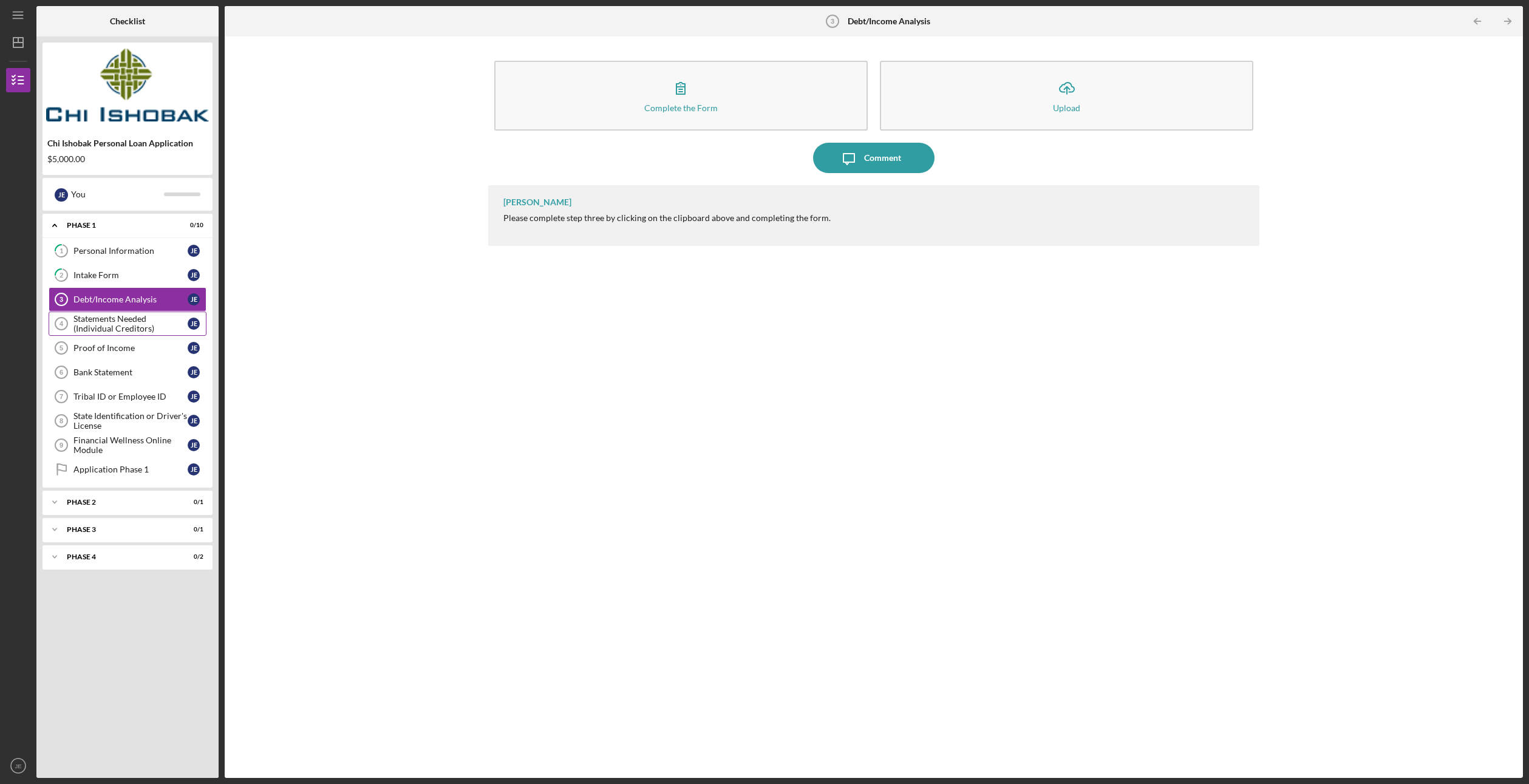
click at [117, 313] on link "Statements Needed (Individual Creditors) 4 Statements Needed (Individual Credit…" at bounding box center [127, 324] width 158 height 24
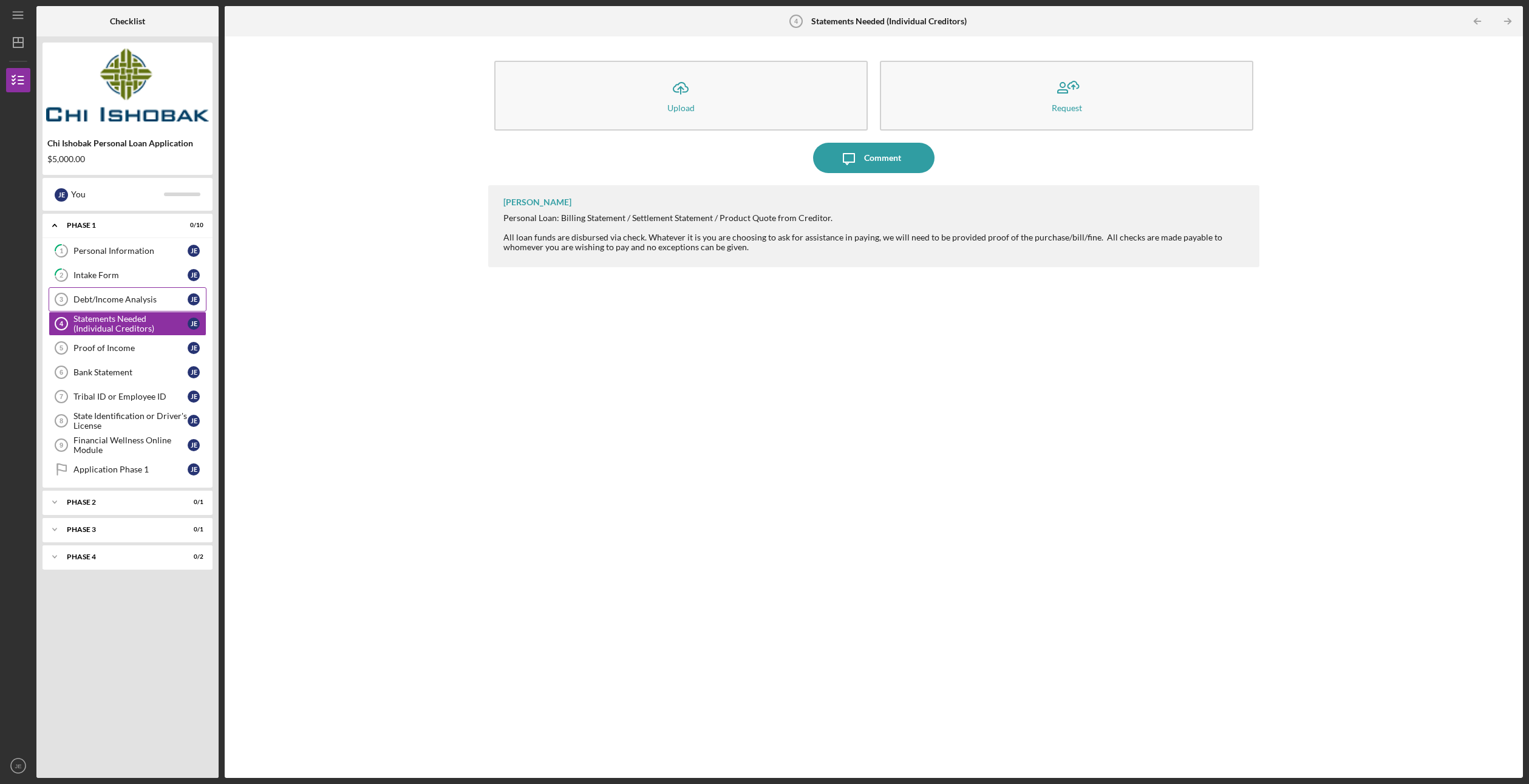
click at [116, 297] on div "Debt/Income Analysis" at bounding box center [130, 299] width 115 height 9
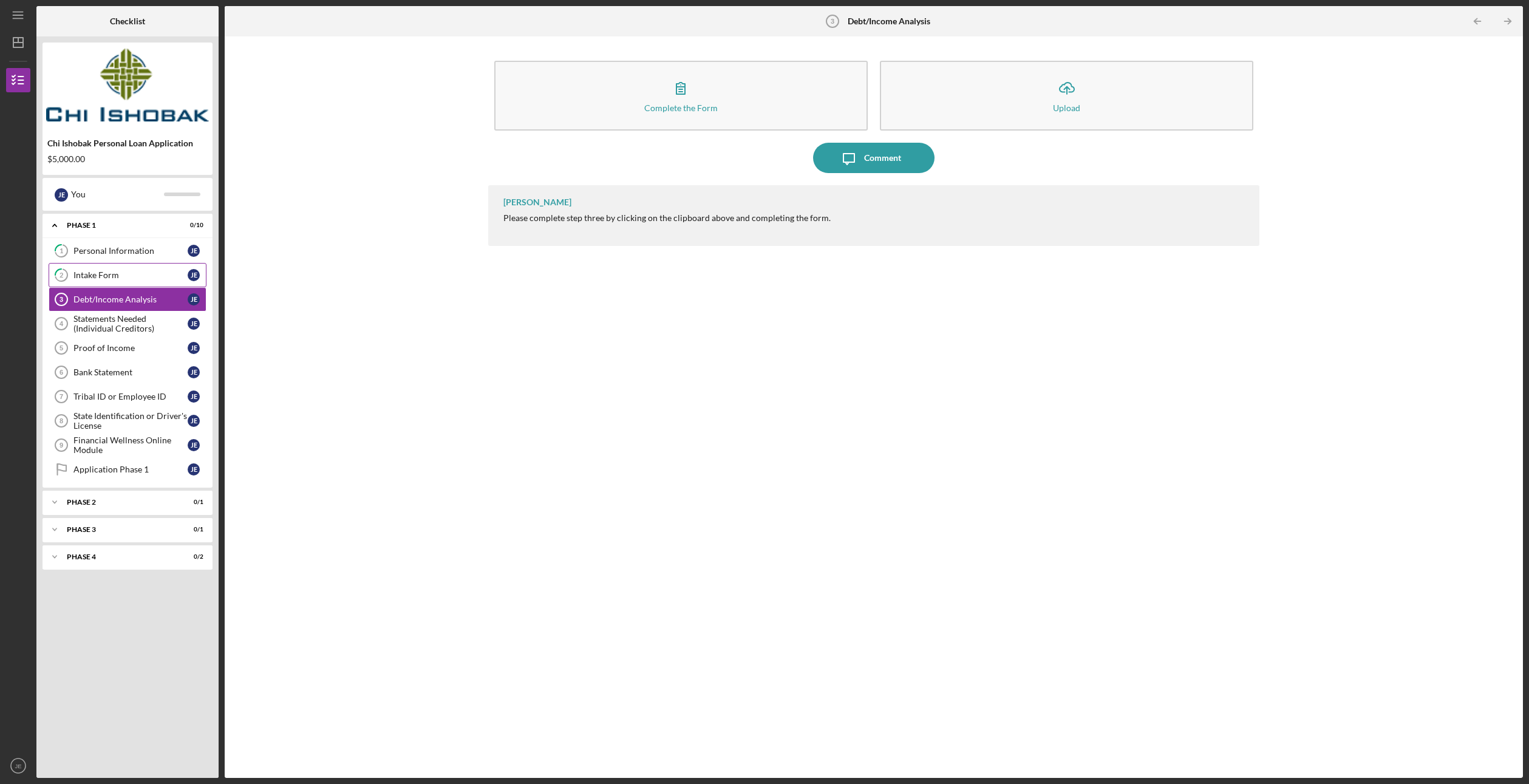
click at [120, 277] on div "Intake Form" at bounding box center [130, 275] width 115 height 9
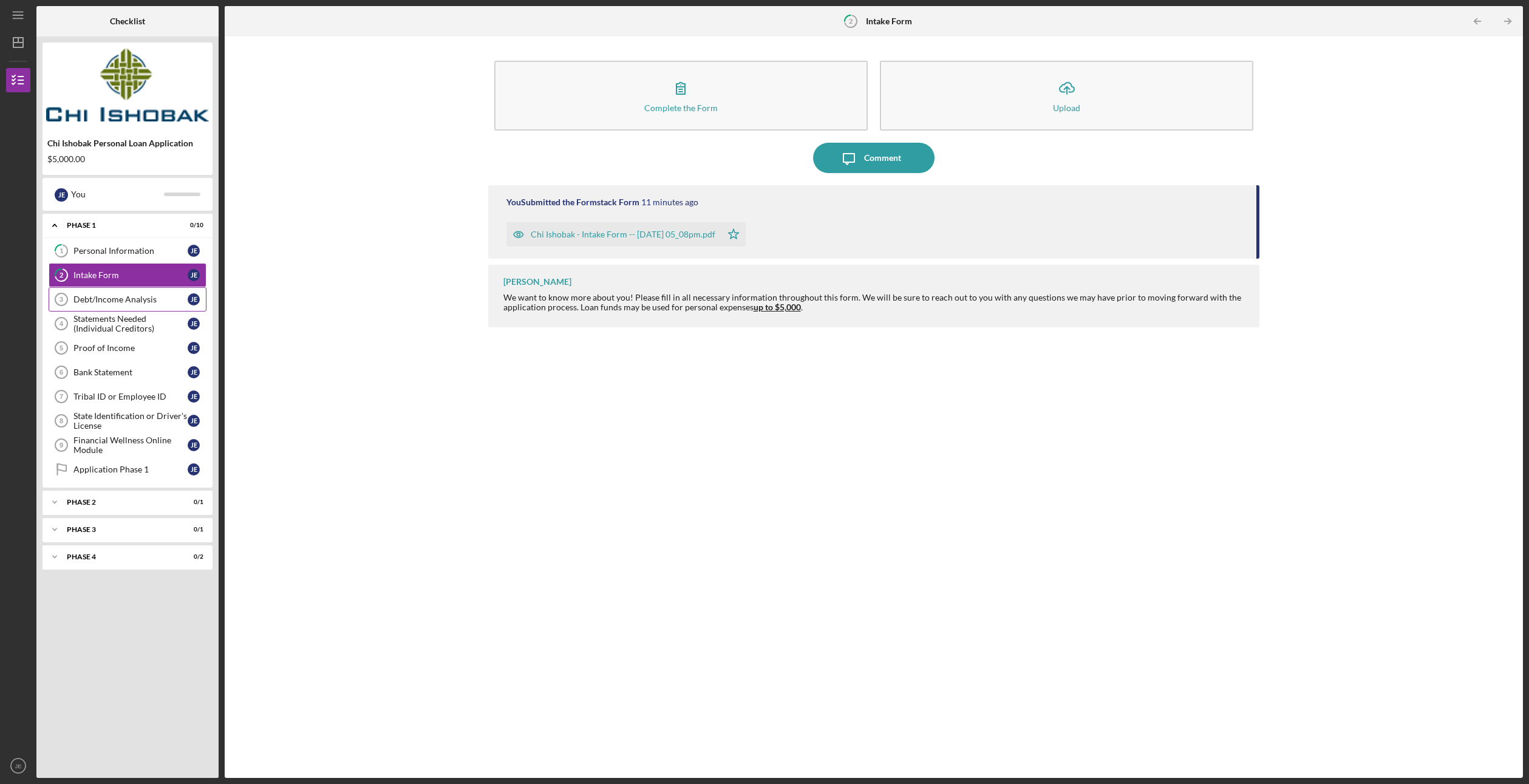
click at [111, 308] on link "Debt/Income Analysis 3 Debt/Income Analysis [PERSON_NAME]" at bounding box center [127, 299] width 158 height 24
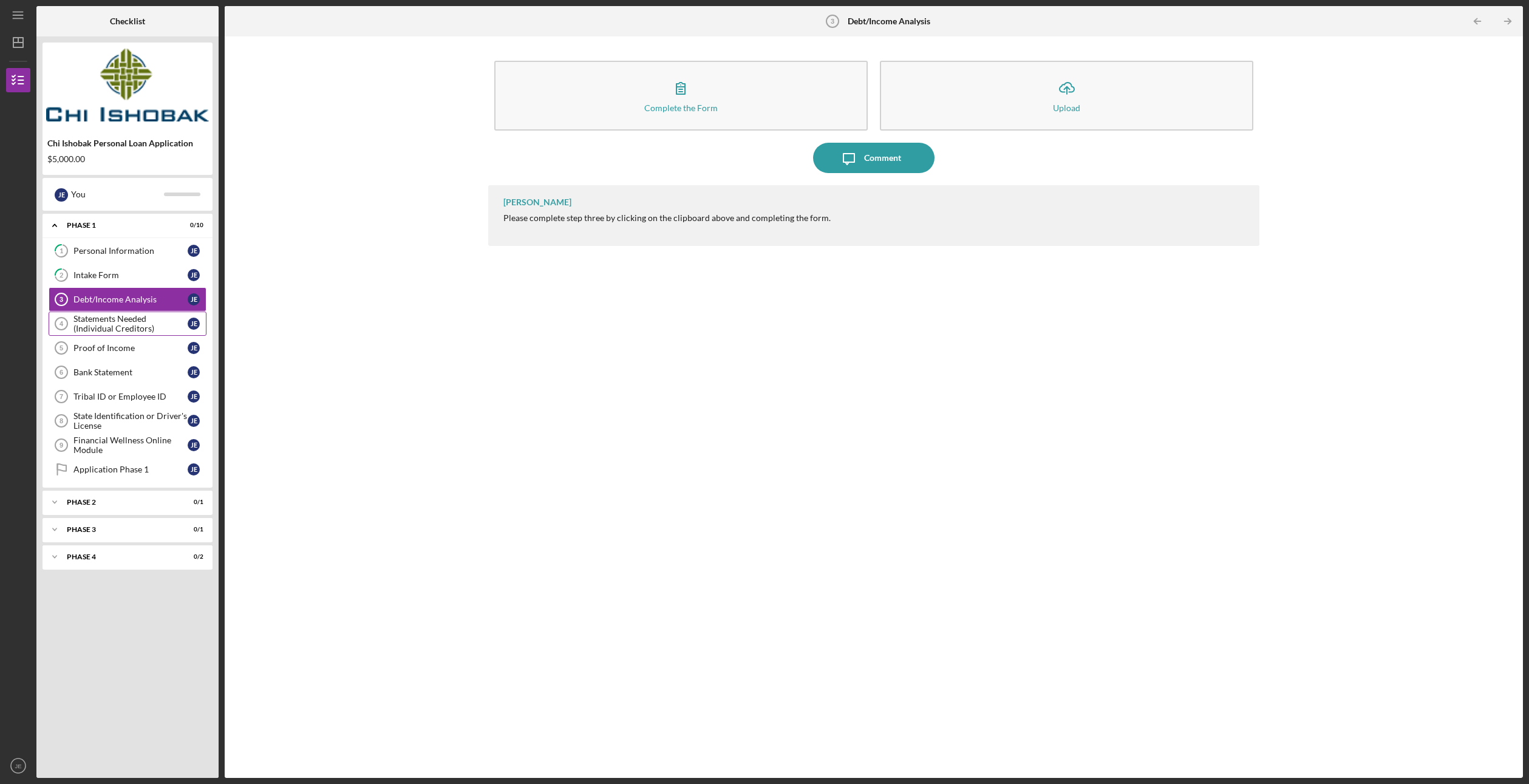
click at [115, 330] on div "Statements Needed (Individual Creditors)" at bounding box center [130, 324] width 115 height 20
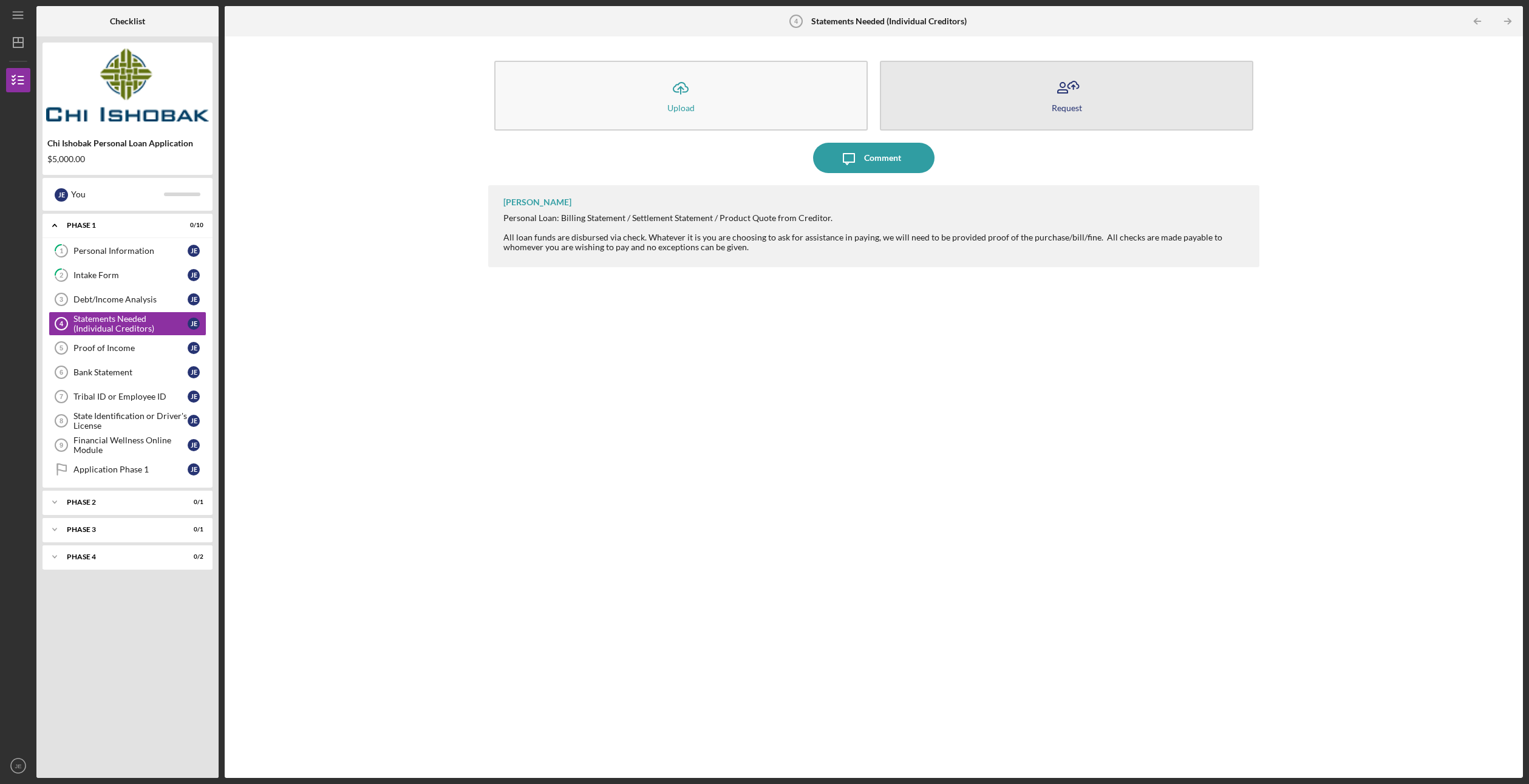
click at [1078, 103] on div "Request" at bounding box center [1067, 108] width 30 height 9
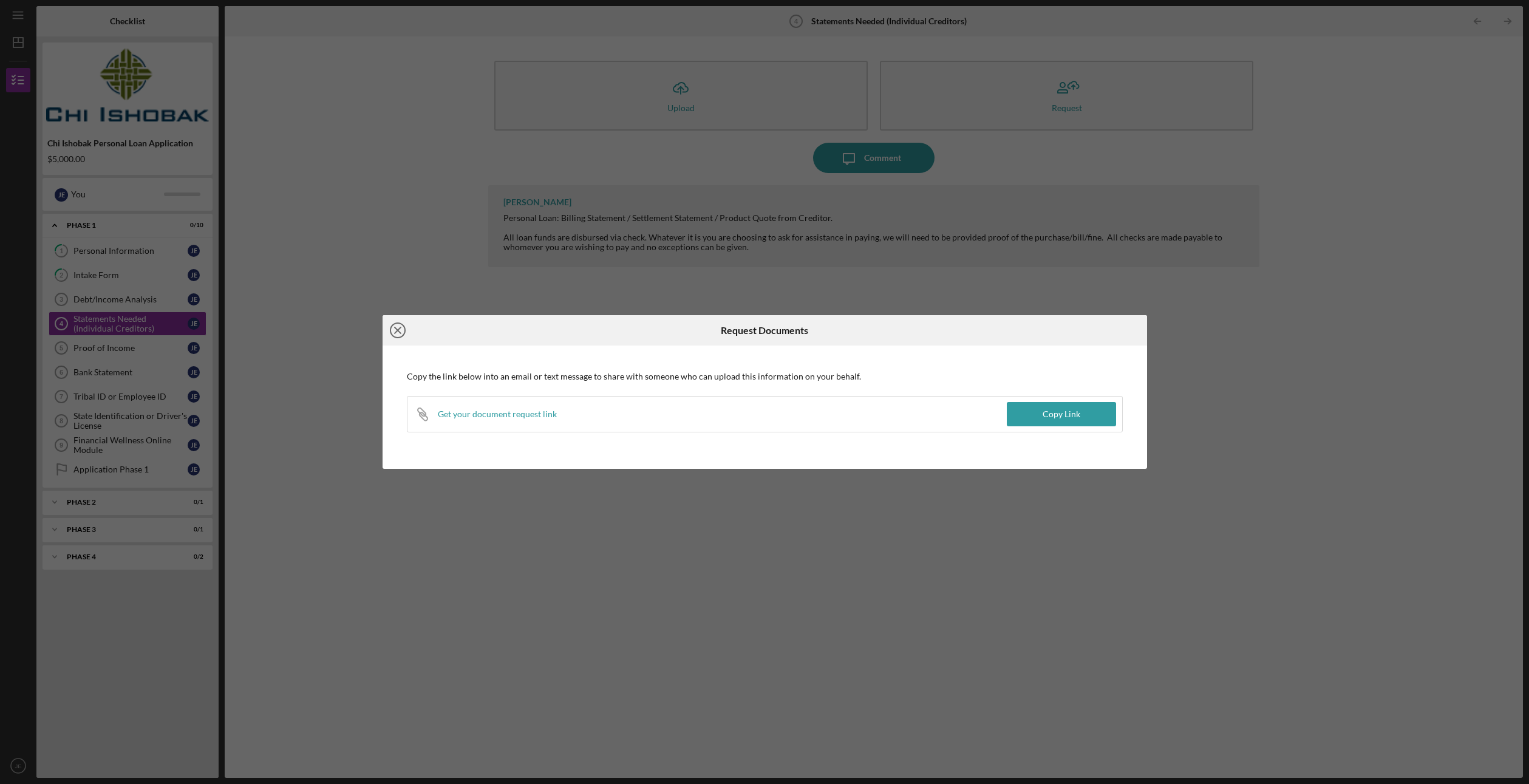
click at [400, 326] on icon "Icon/Close" at bounding box center [397, 330] width 30 height 30
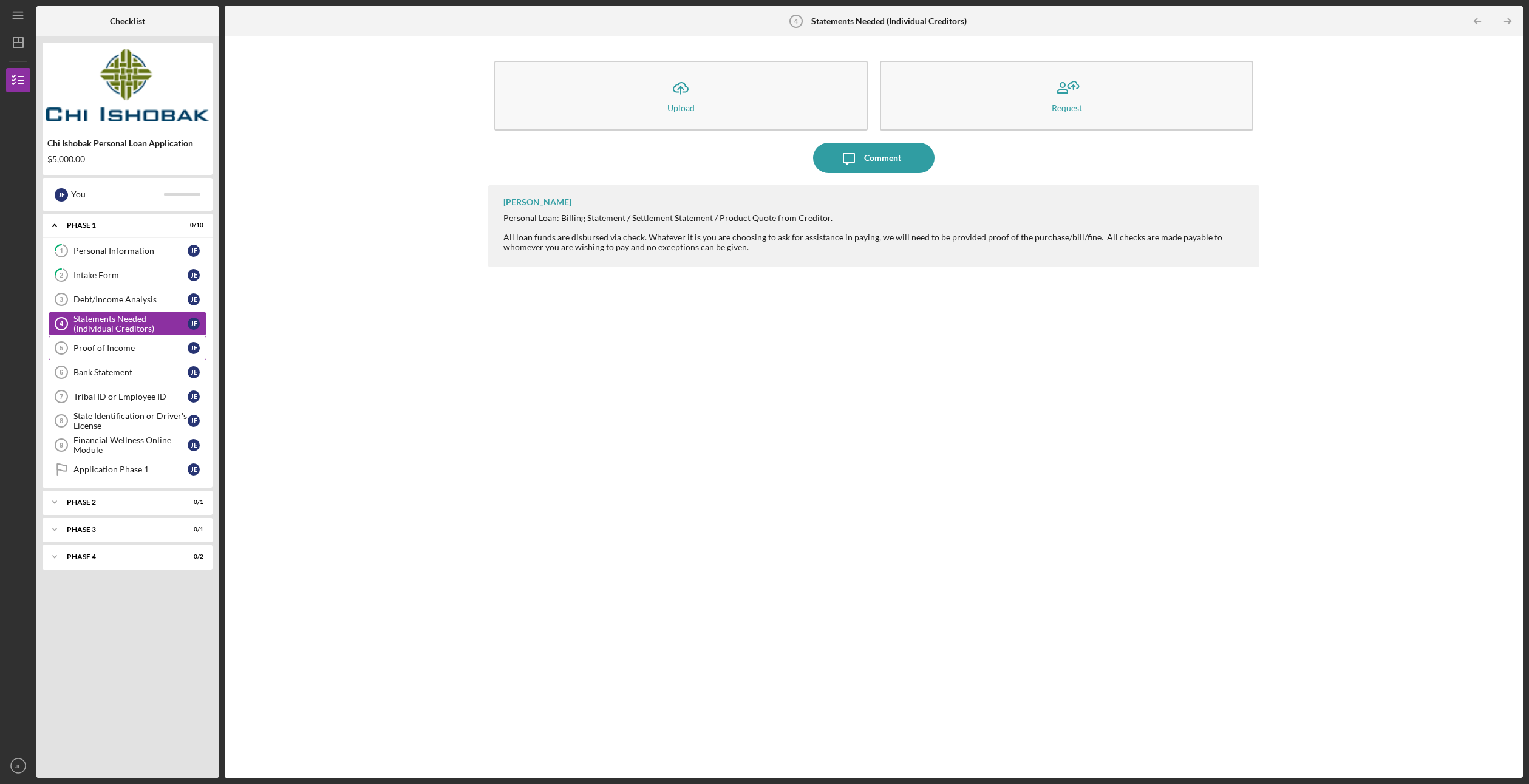
click at [119, 349] on div "Proof of Income" at bounding box center [130, 347] width 115 height 9
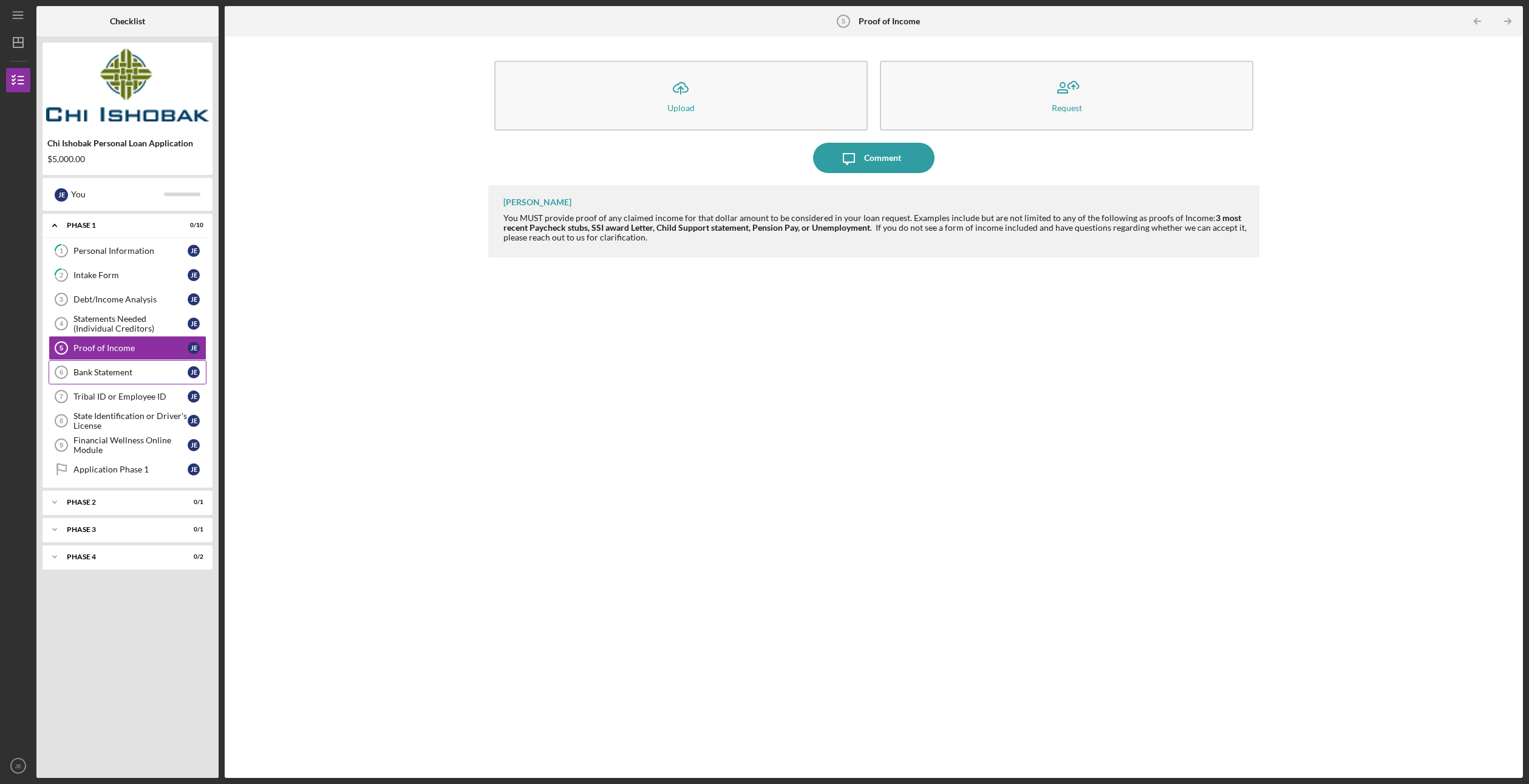
click at [133, 376] on div "Bank Statement" at bounding box center [130, 372] width 115 height 9
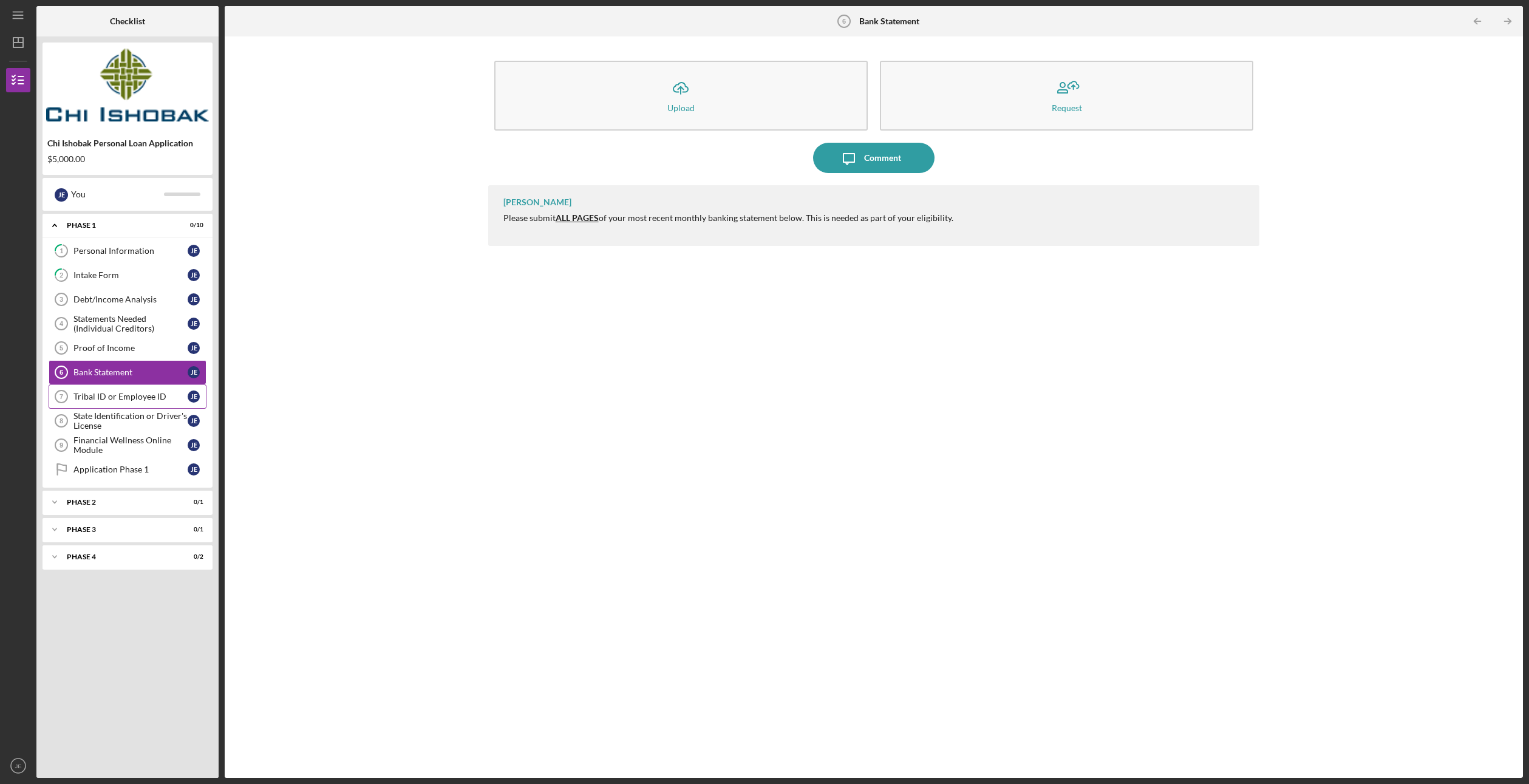
click at [125, 402] on link "Tribal ID or Employee ID 7 Tribal ID or Employee ID [PERSON_NAME]" at bounding box center [127, 396] width 158 height 24
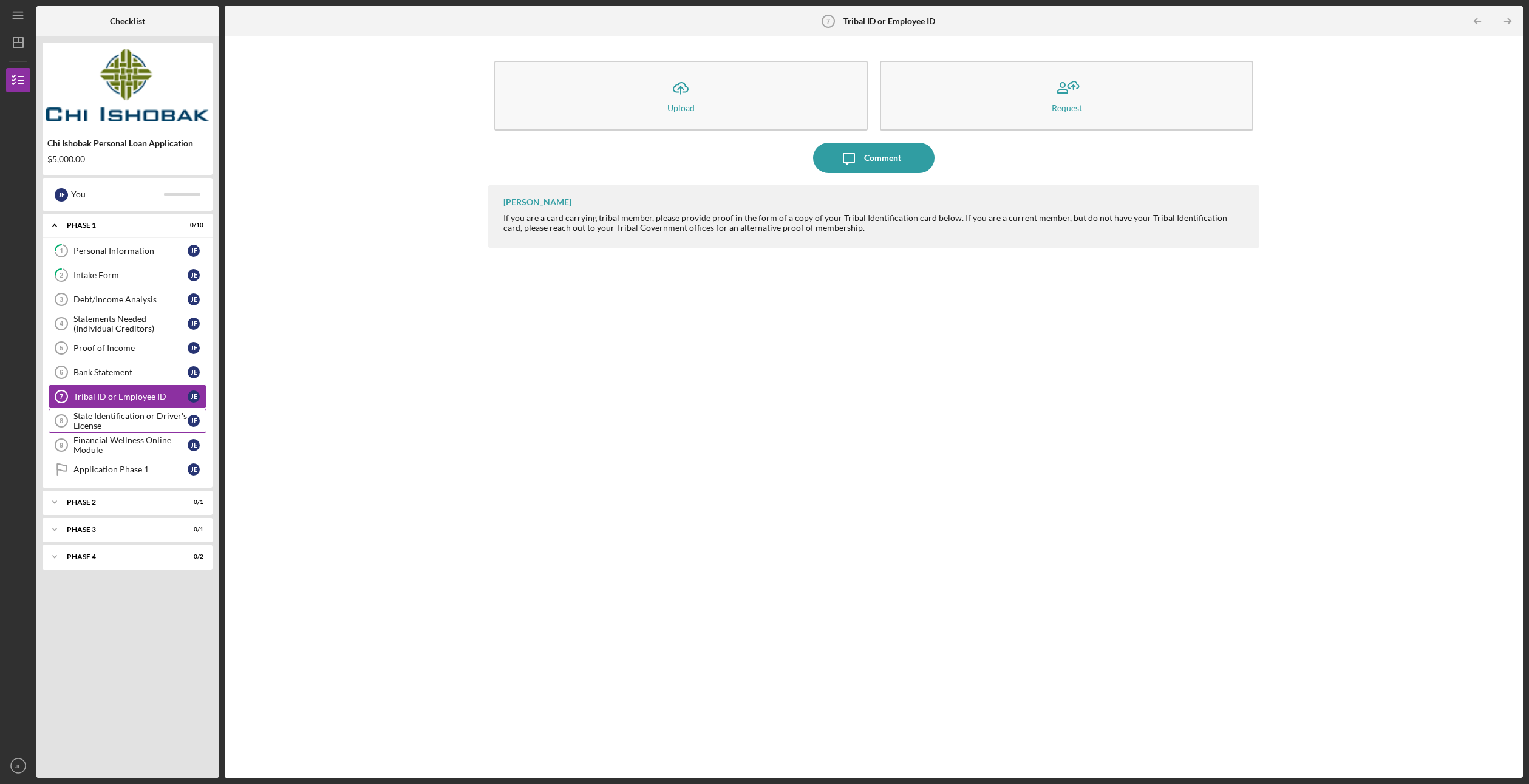
click at [121, 415] on div "State Identification or Driver's License" at bounding box center [130, 420] width 115 height 20
click at [115, 435] on div "Financial Wellness Online Module" at bounding box center [130, 445] width 115 height 20
